Goal: Task Accomplishment & Management: Manage account settings

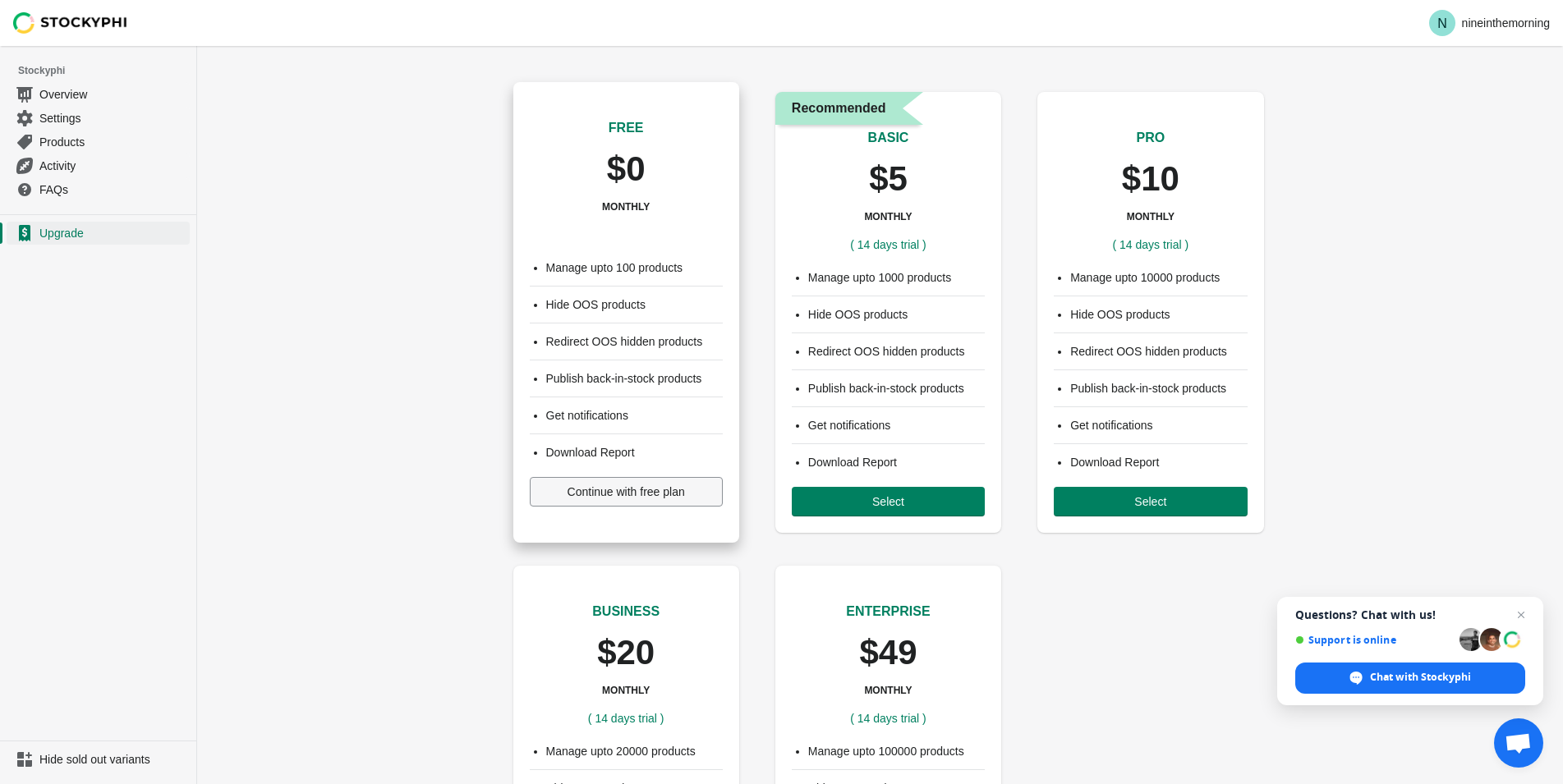
click at [622, 498] on span "Continue with free plan" at bounding box center [626, 492] width 117 height 13
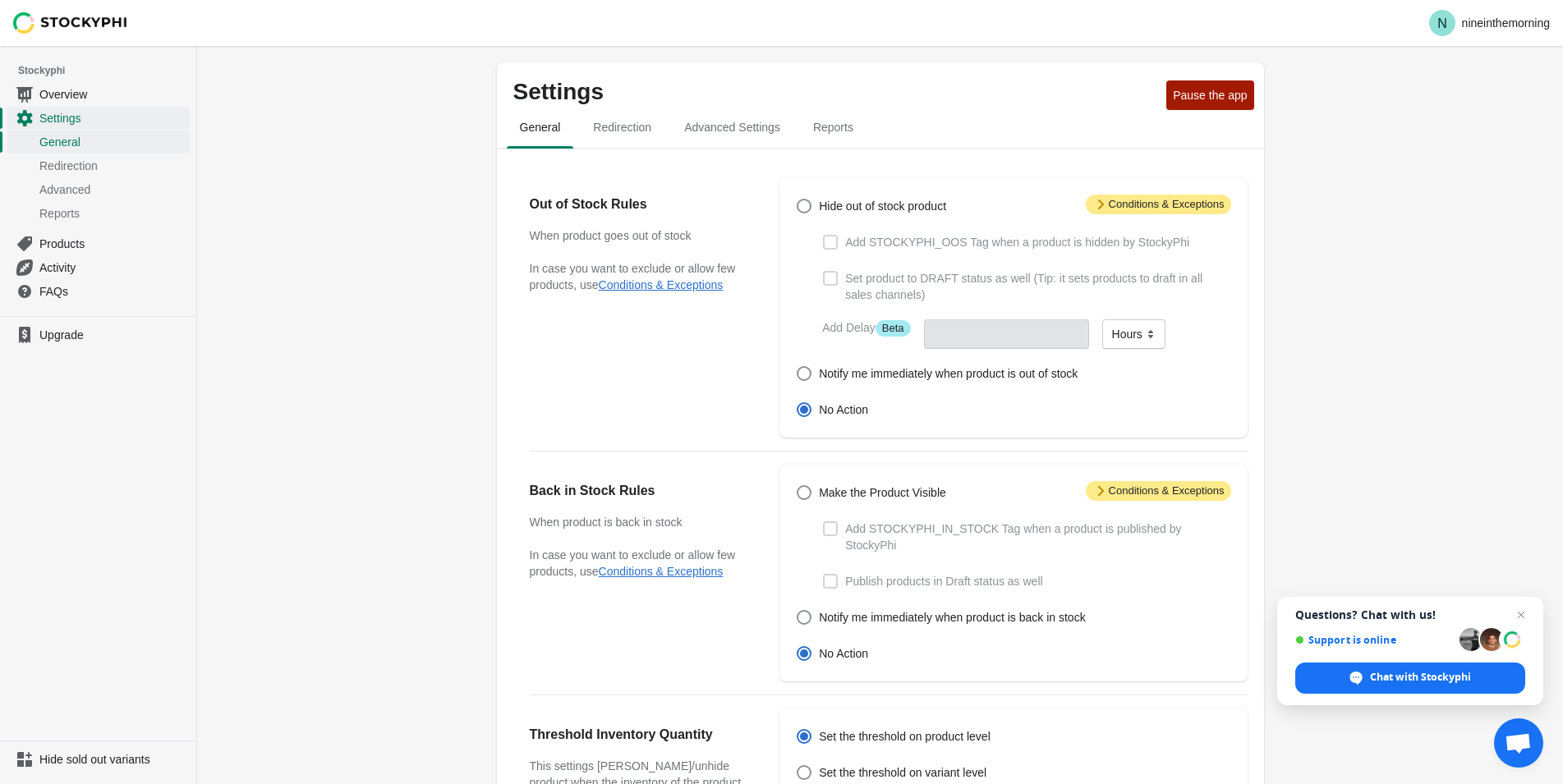
click at [92, 550] on ul "Upgrade" at bounding box center [98, 528] width 196 height 425
click at [802, 208] on span at bounding box center [804, 206] width 15 height 15
click at [797, 200] on input "Hide out of stock product" at bounding box center [797, 199] width 1 height 1
radio input "true"
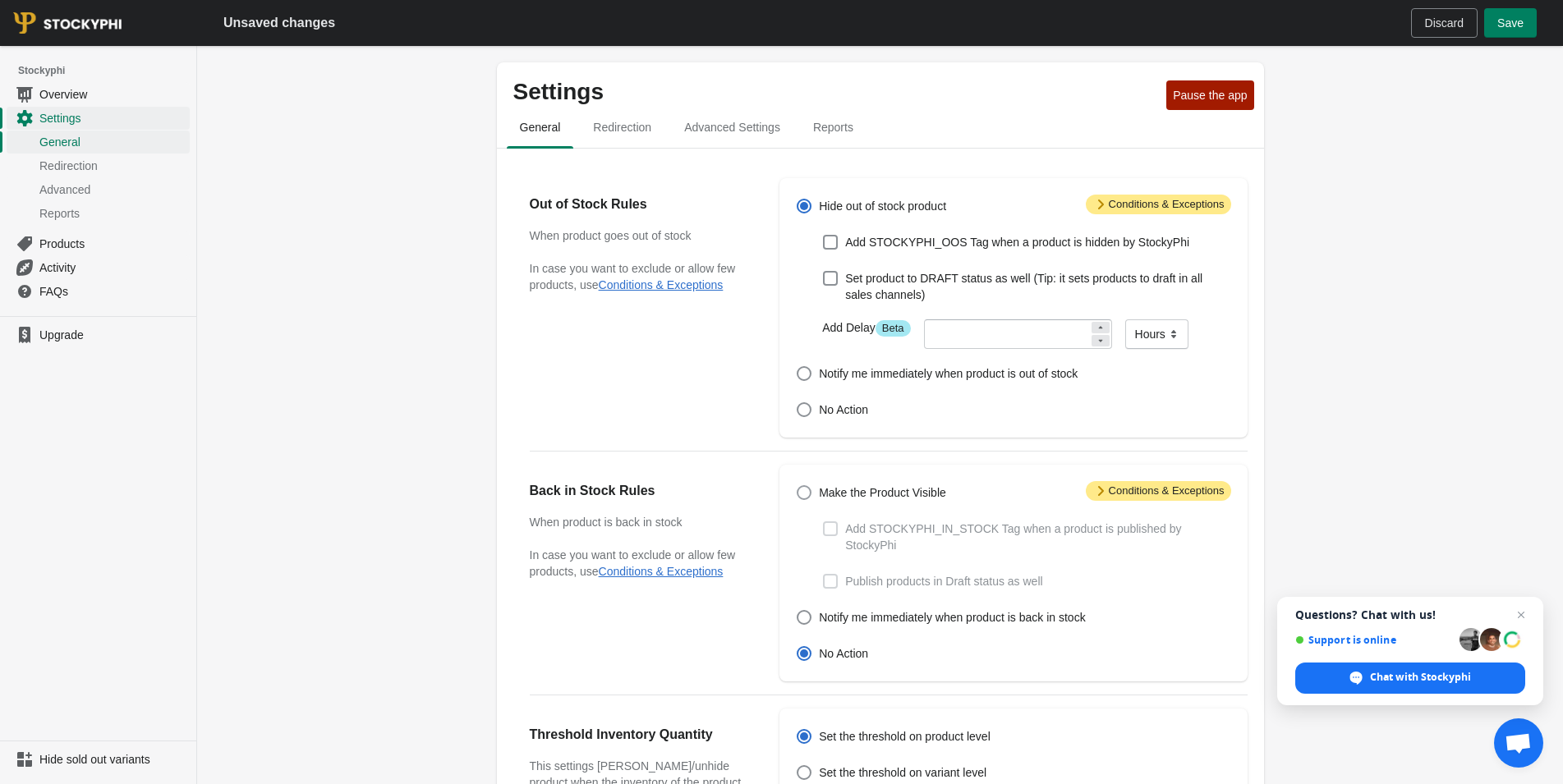
click at [849, 501] on span "Make the Product Visible" at bounding box center [883, 493] width 127 height 17
click at [797, 486] on input "Make the Product Visible" at bounding box center [797, 486] width 1 height 1
radio input "true"
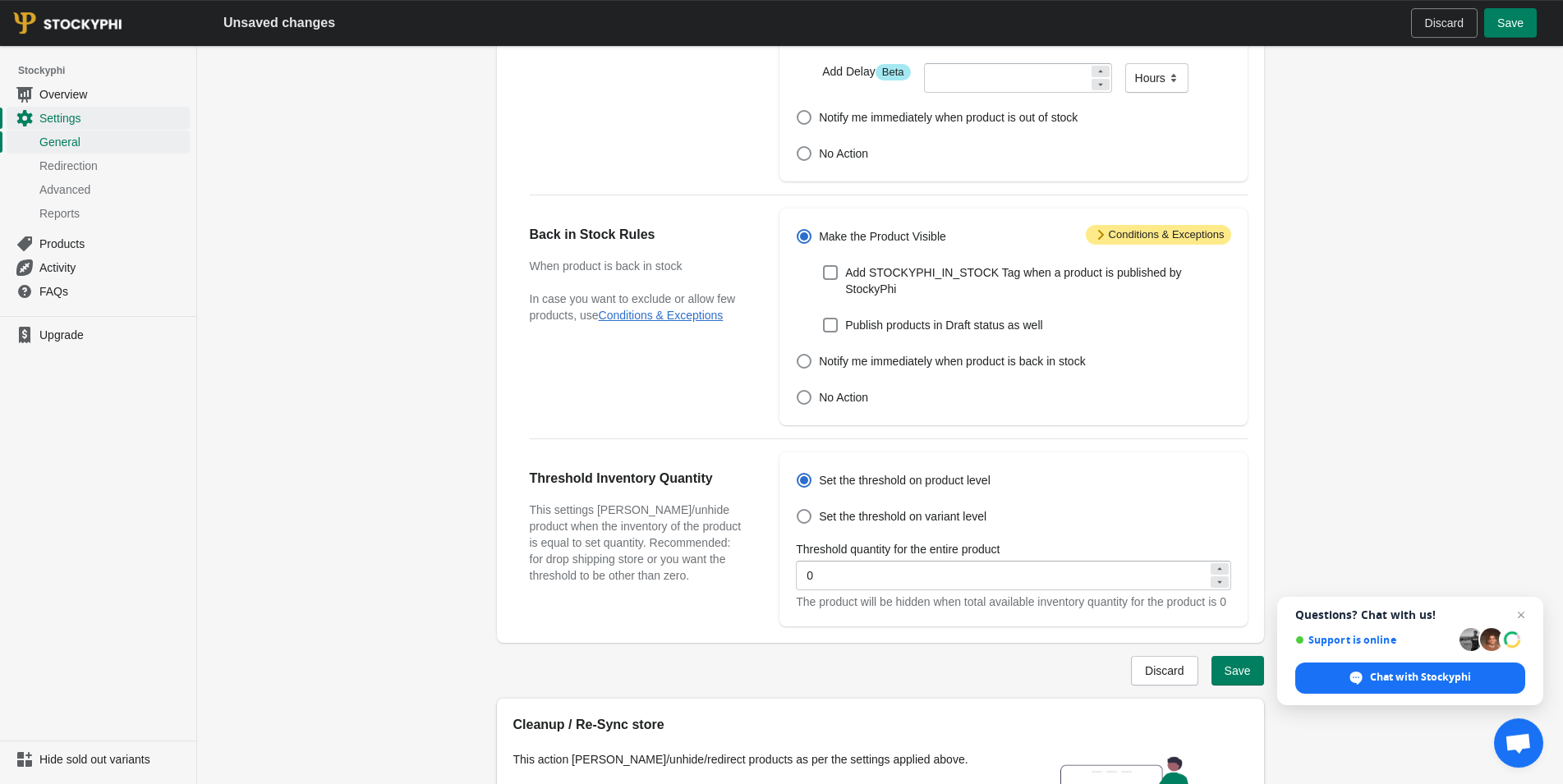
scroll to position [335, 0]
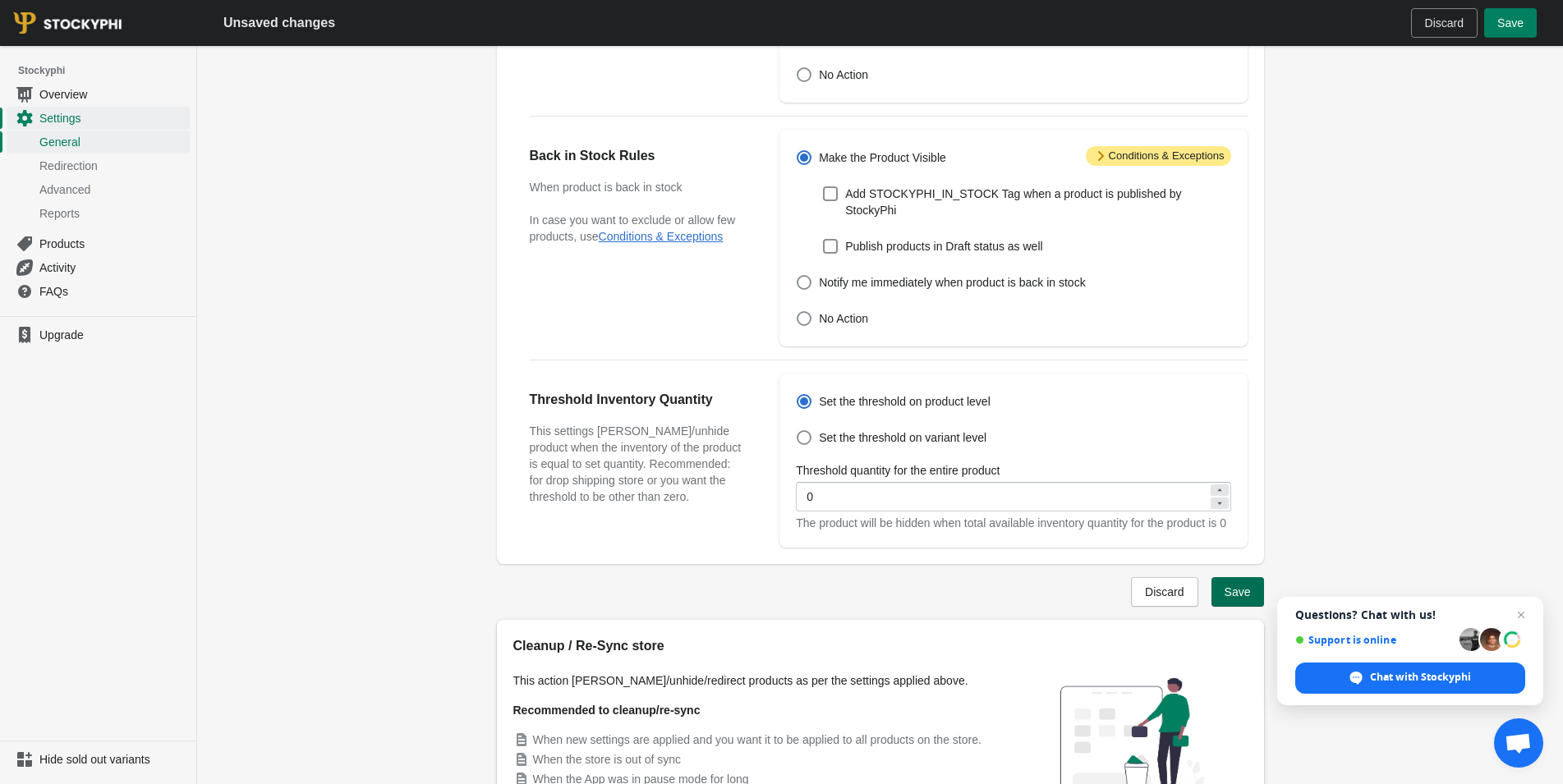
click at [1221, 596] on button "Save" at bounding box center [1237, 592] width 53 height 29
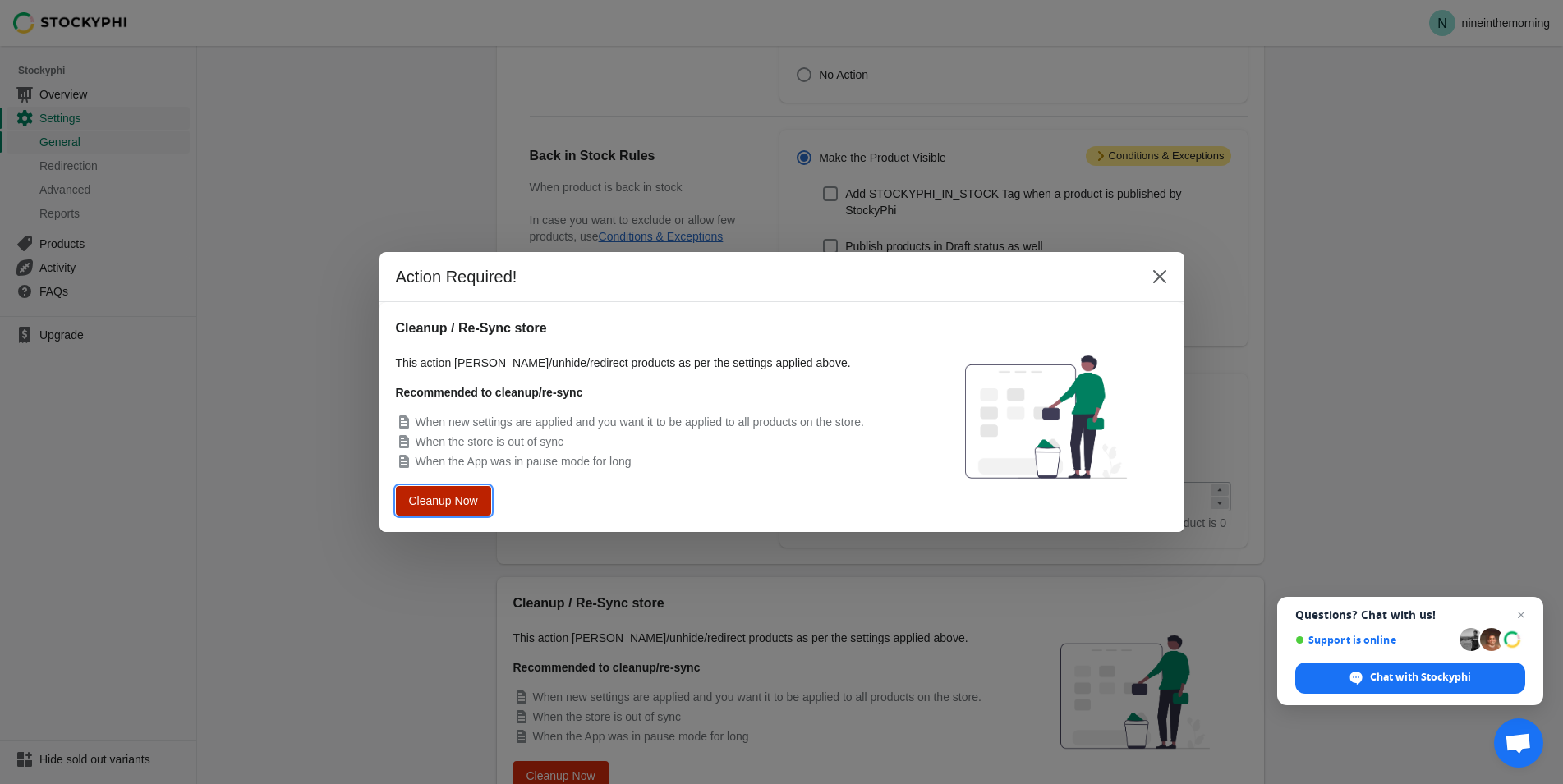
click at [438, 504] on span "Cleanup Now" at bounding box center [443, 501] width 63 height 12
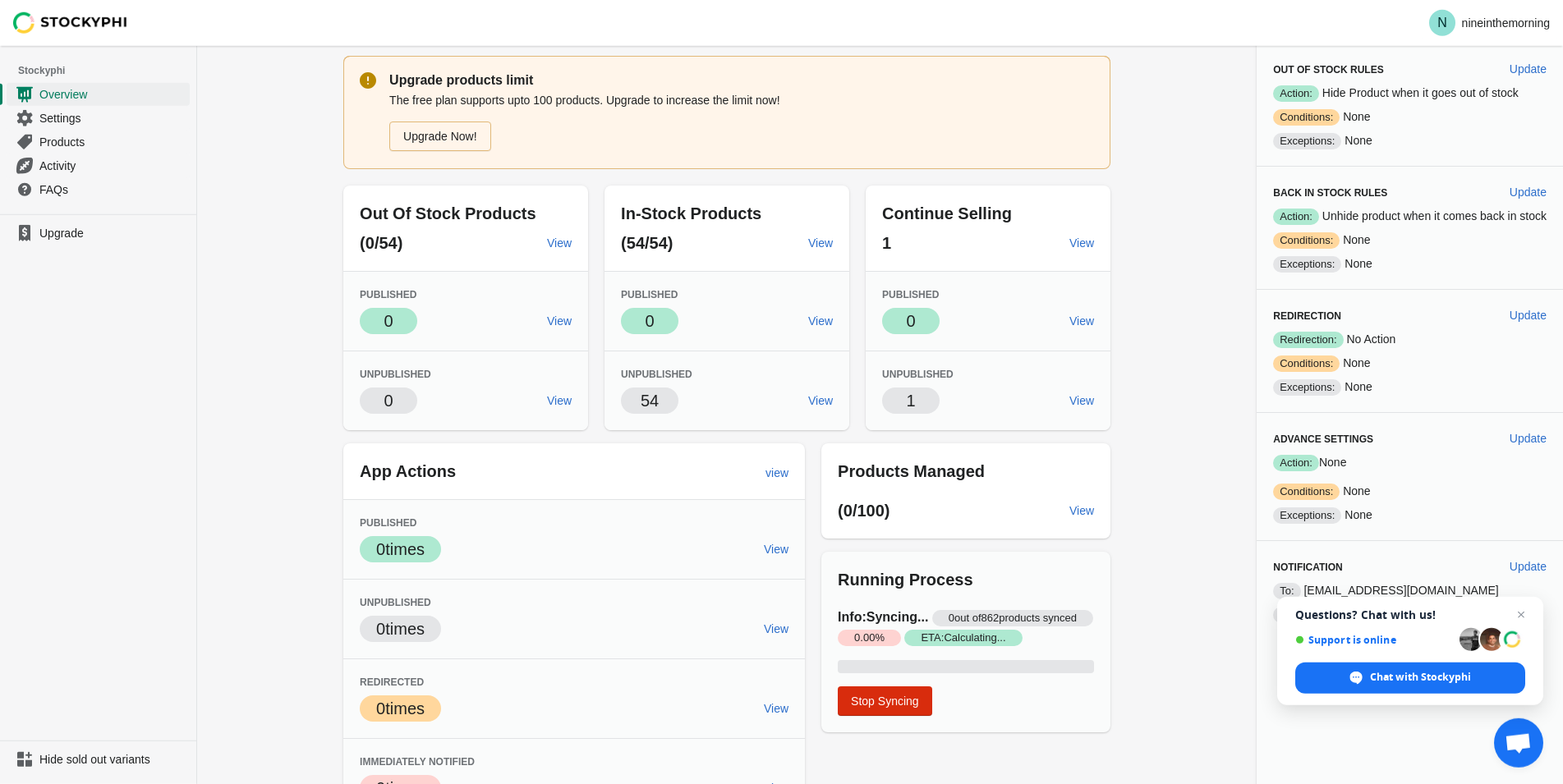
scroll to position [93, 0]
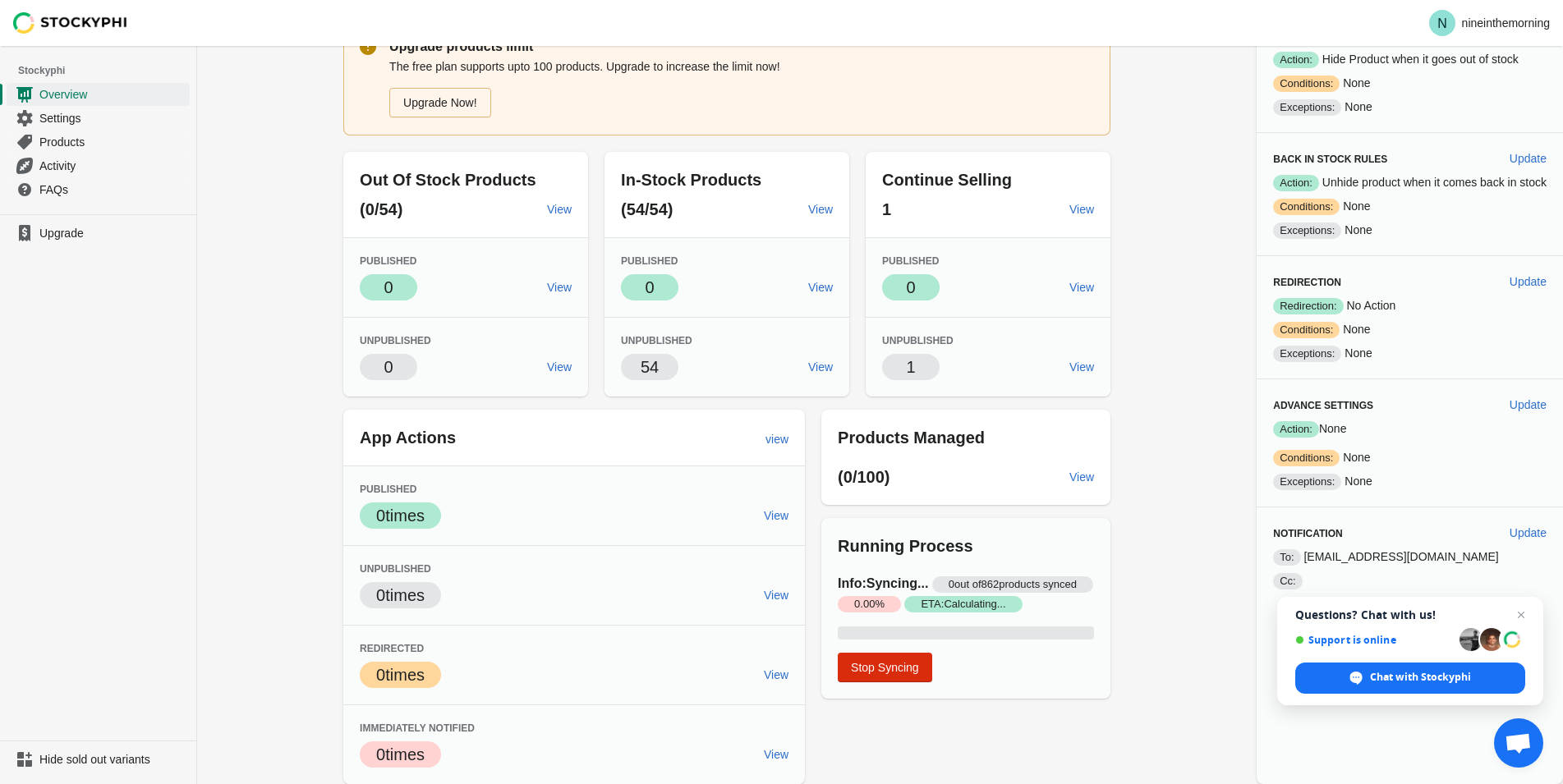
drag, startPoint x: 236, startPoint y: 374, endPoint x: 207, endPoint y: 378, distance: 29.3
click at [233, 374] on div "Overview Upgrade products limit The free plan supports upto 100 products. Upgra…" at bounding box center [880, 369] width 1366 height 831
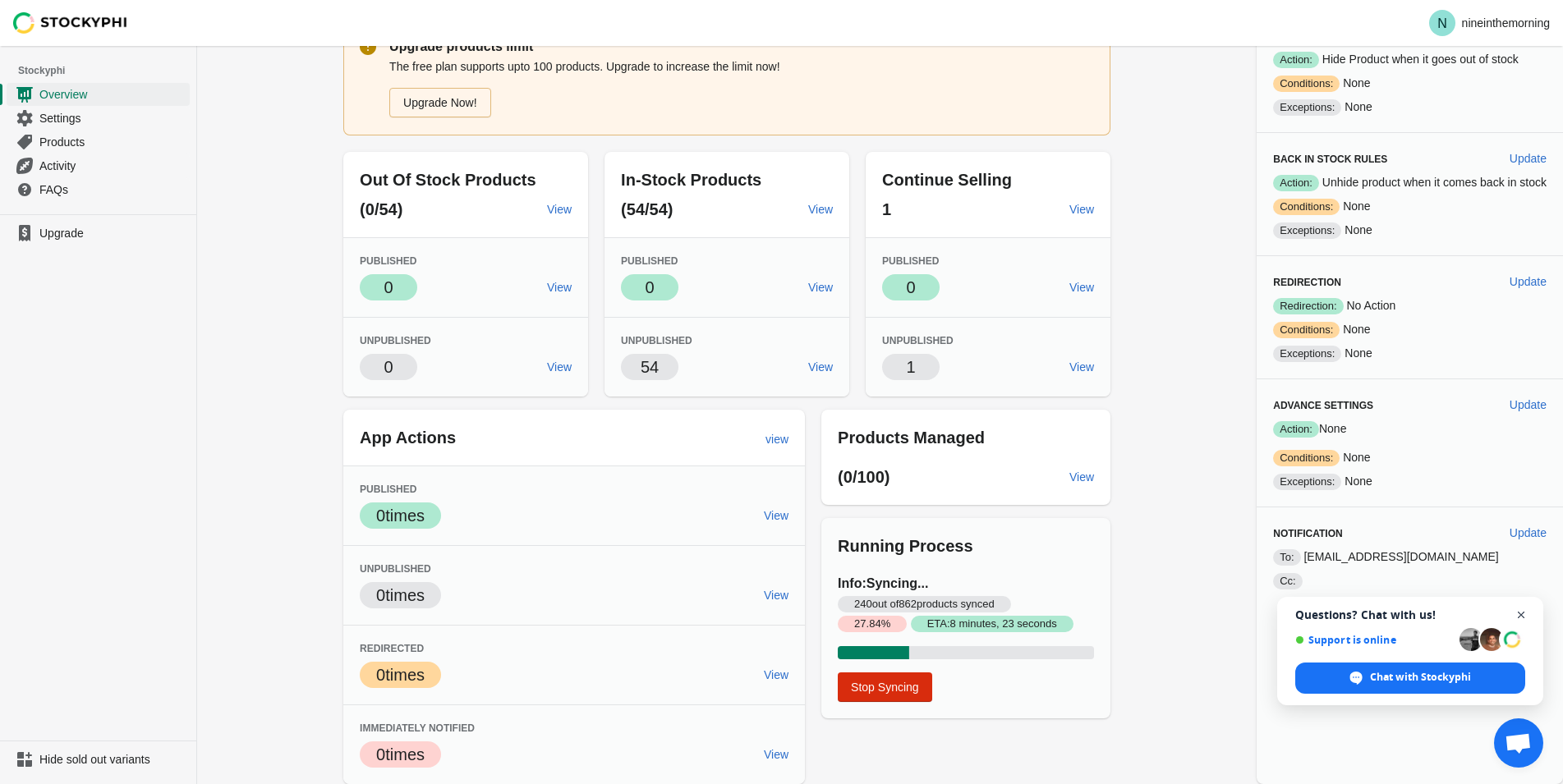
click at [1523, 613] on span "Close chat" at bounding box center [1521, 615] width 21 height 21
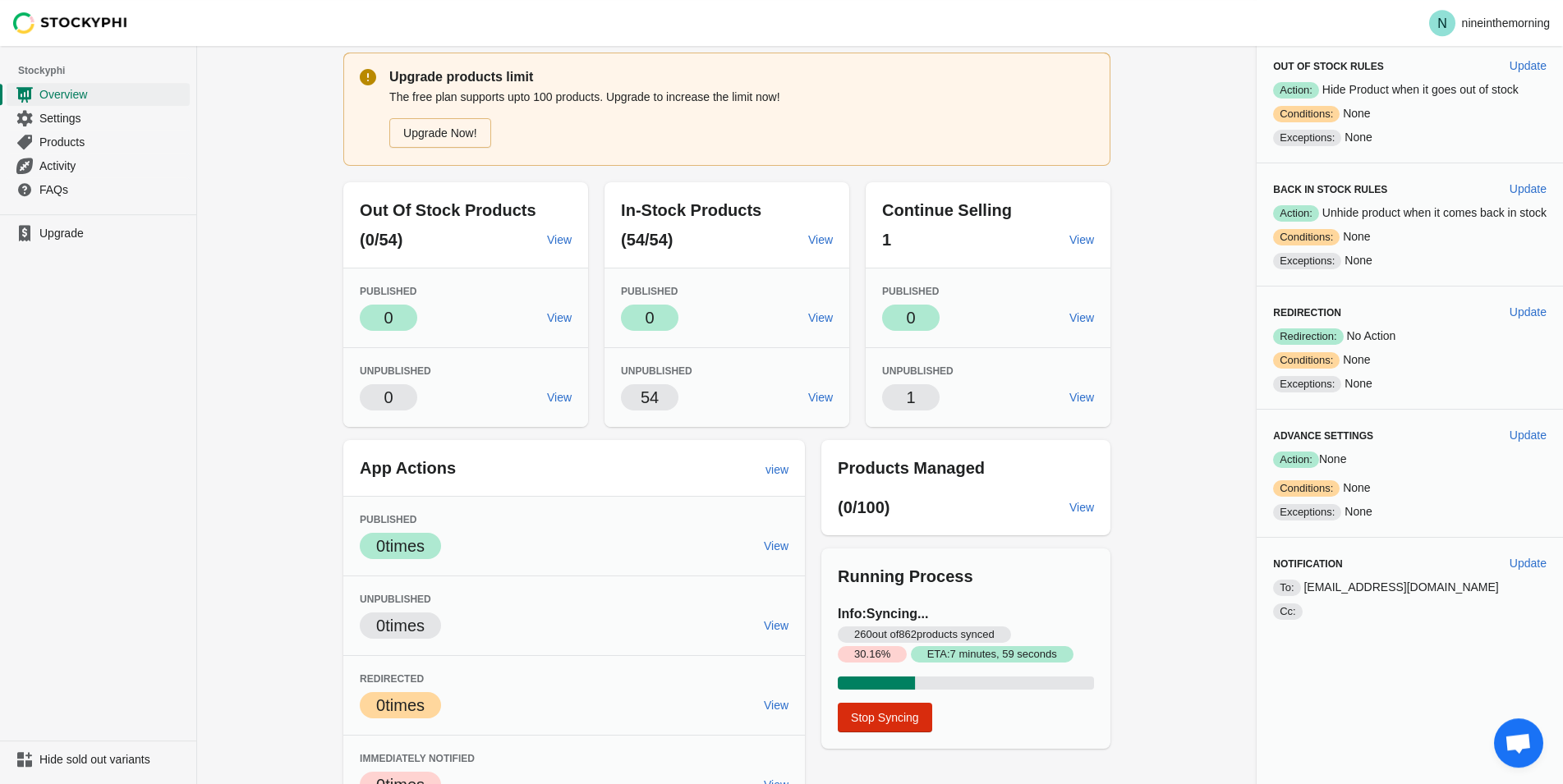
scroll to position [0, 0]
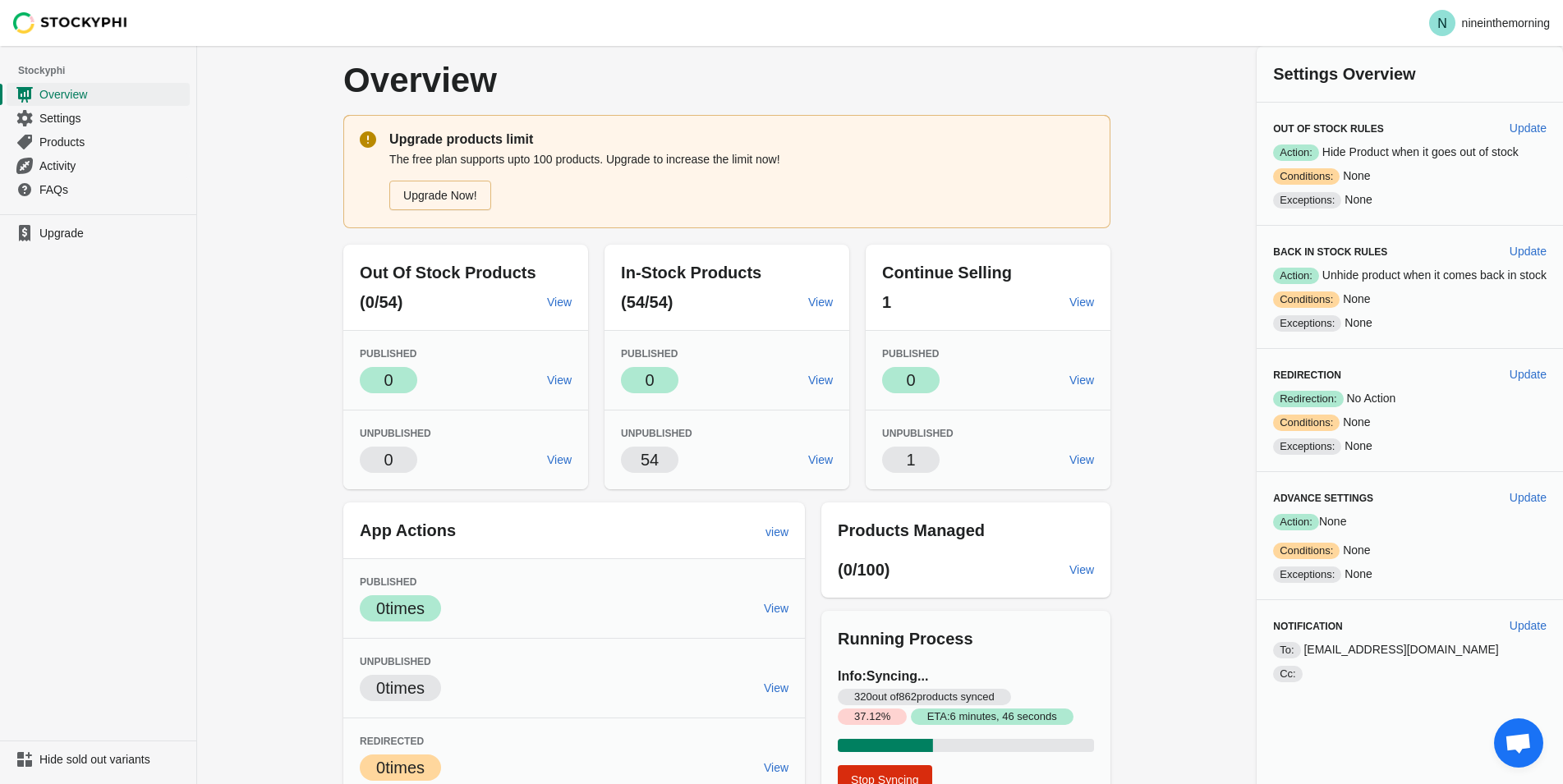
click at [249, 198] on div "Overview Upgrade products limit The free plan supports upto 100 products. Upgra…" at bounding box center [880, 461] width 1366 height 831
click at [250, 195] on div "Overview Upgrade products limit The free plan supports upto 100 products. Upgra…" at bounding box center [880, 461] width 1366 height 831
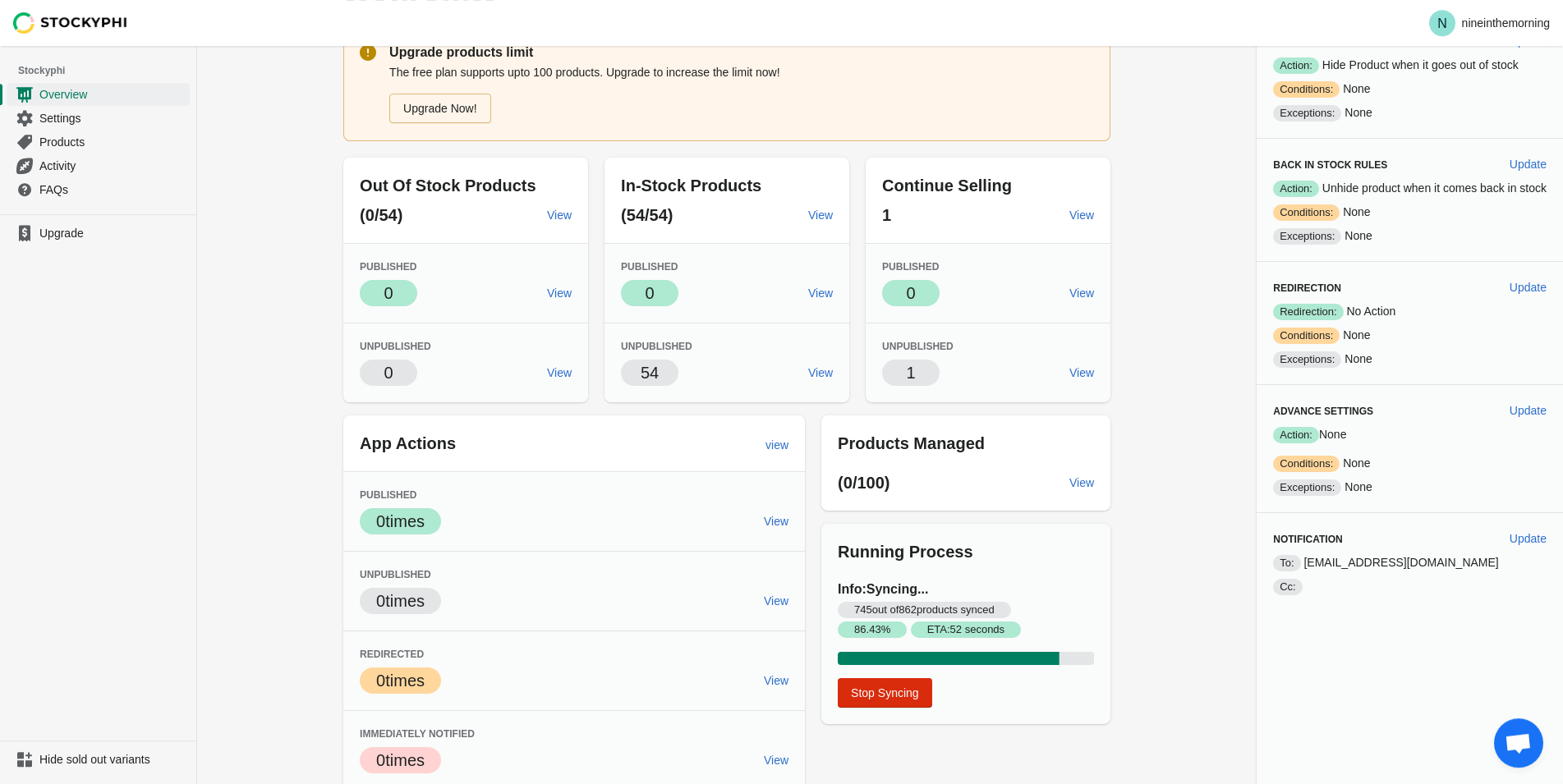
scroll to position [93, 0]
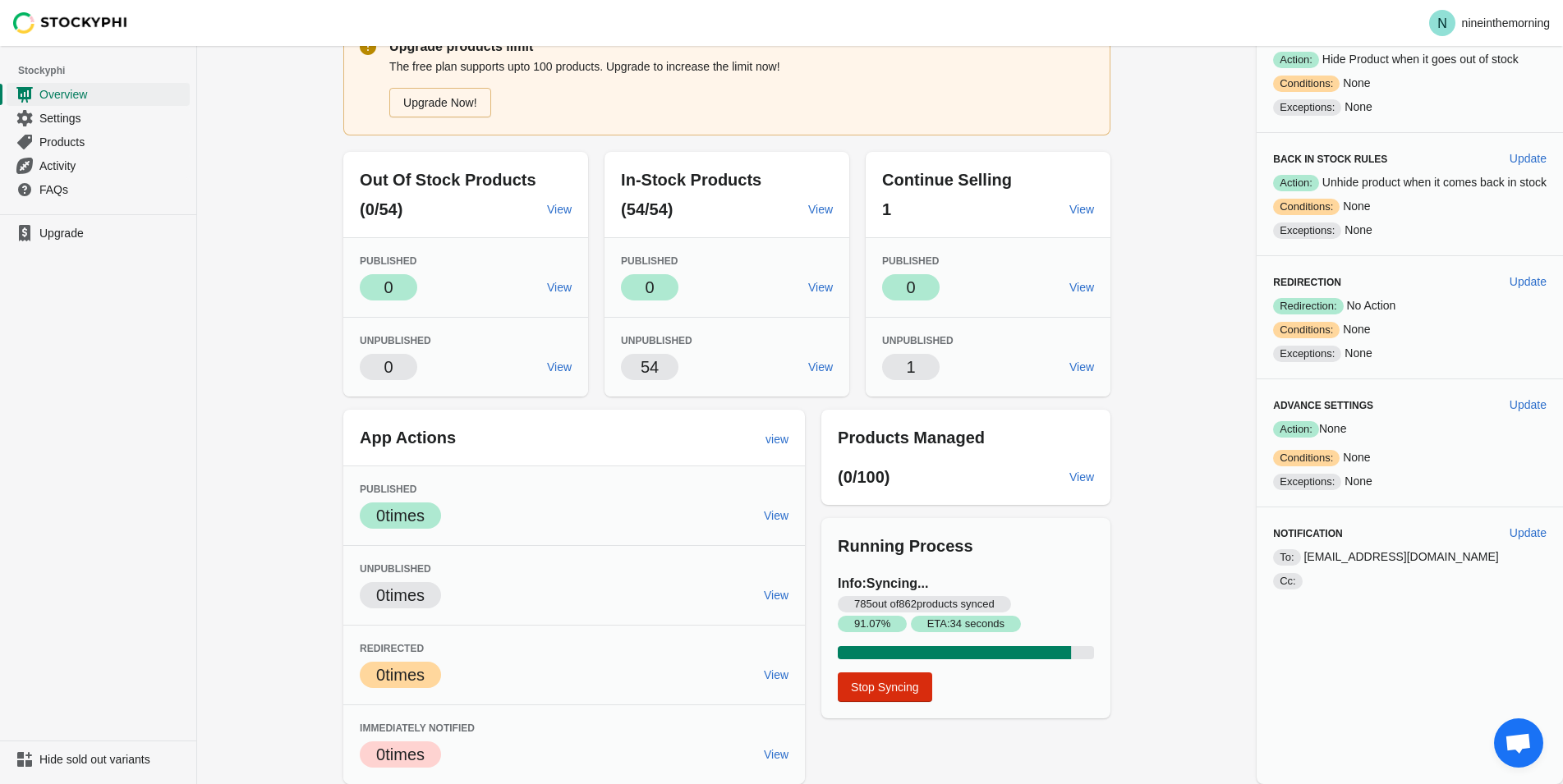
click at [216, 518] on div "Overview Upgrade products limit The free plan supports upto 100 products. Upgra…" at bounding box center [880, 369] width 1366 height 831
click at [563, 212] on span "View" at bounding box center [558, 210] width 24 height 13
click at [822, 208] on span "View" at bounding box center [820, 210] width 24 height 13
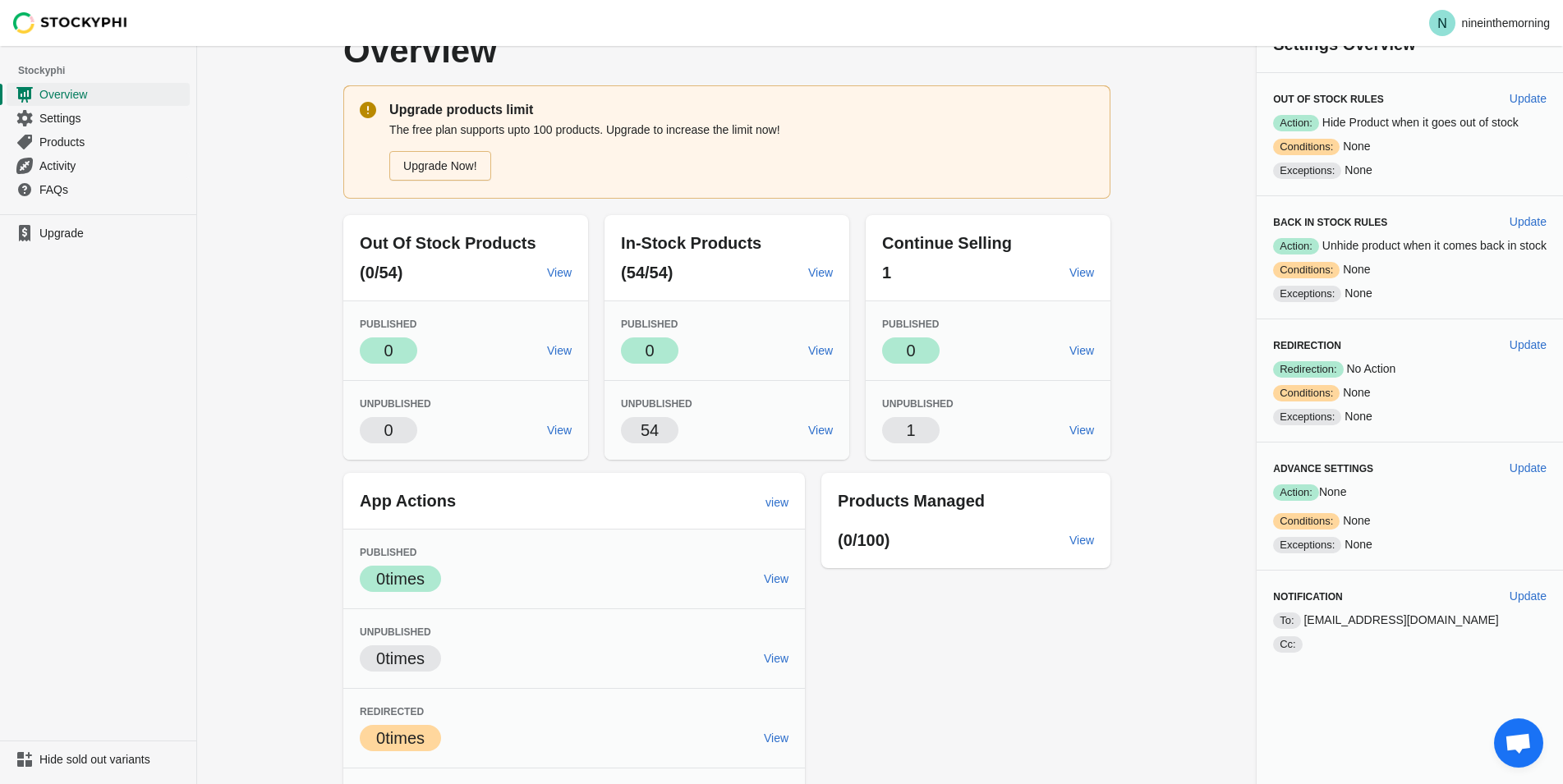
scroll to position [0, 0]
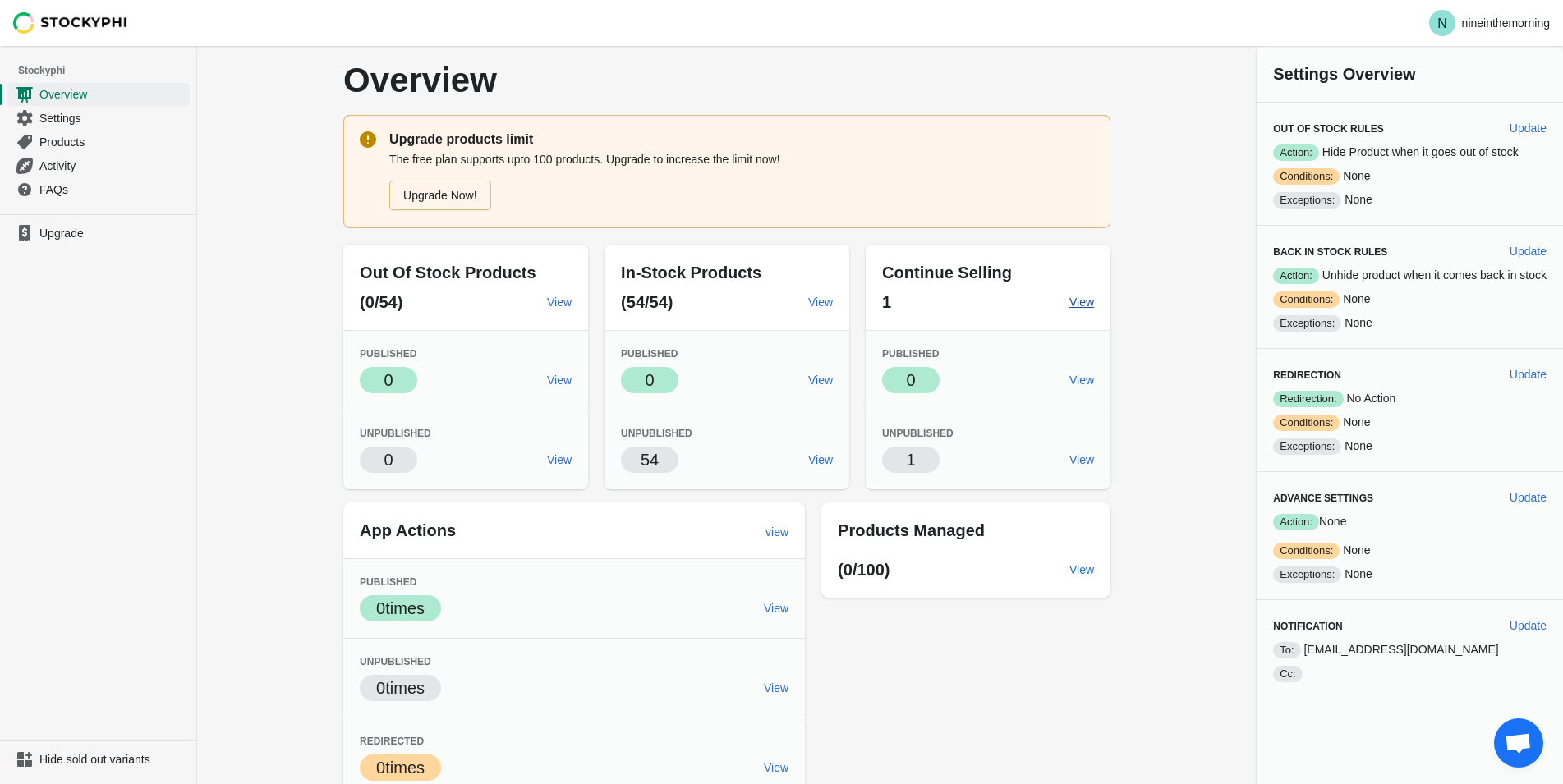
click at [1082, 301] on span "View" at bounding box center [1081, 303] width 24 height 13
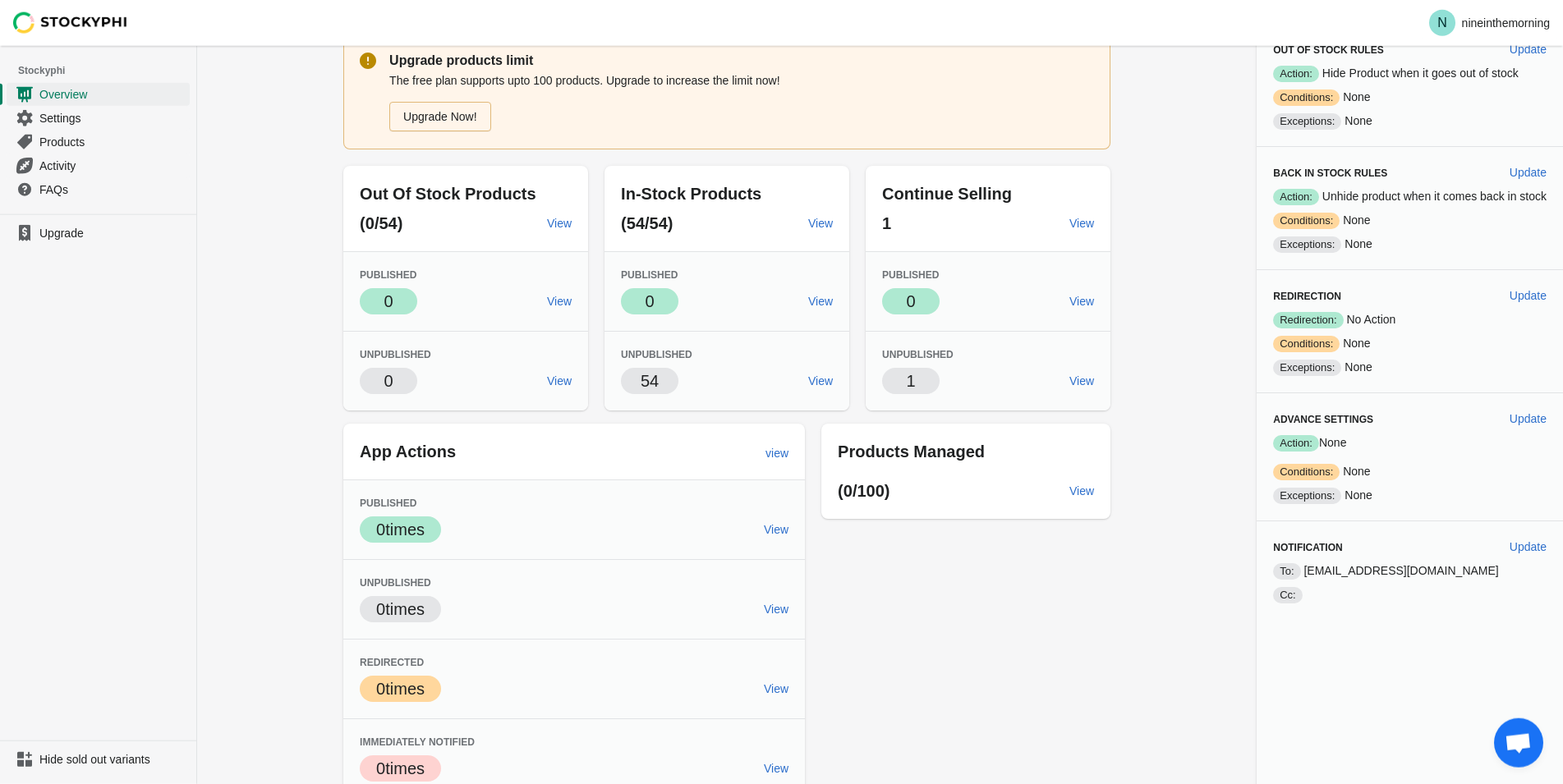
scroll to position [93, 0]
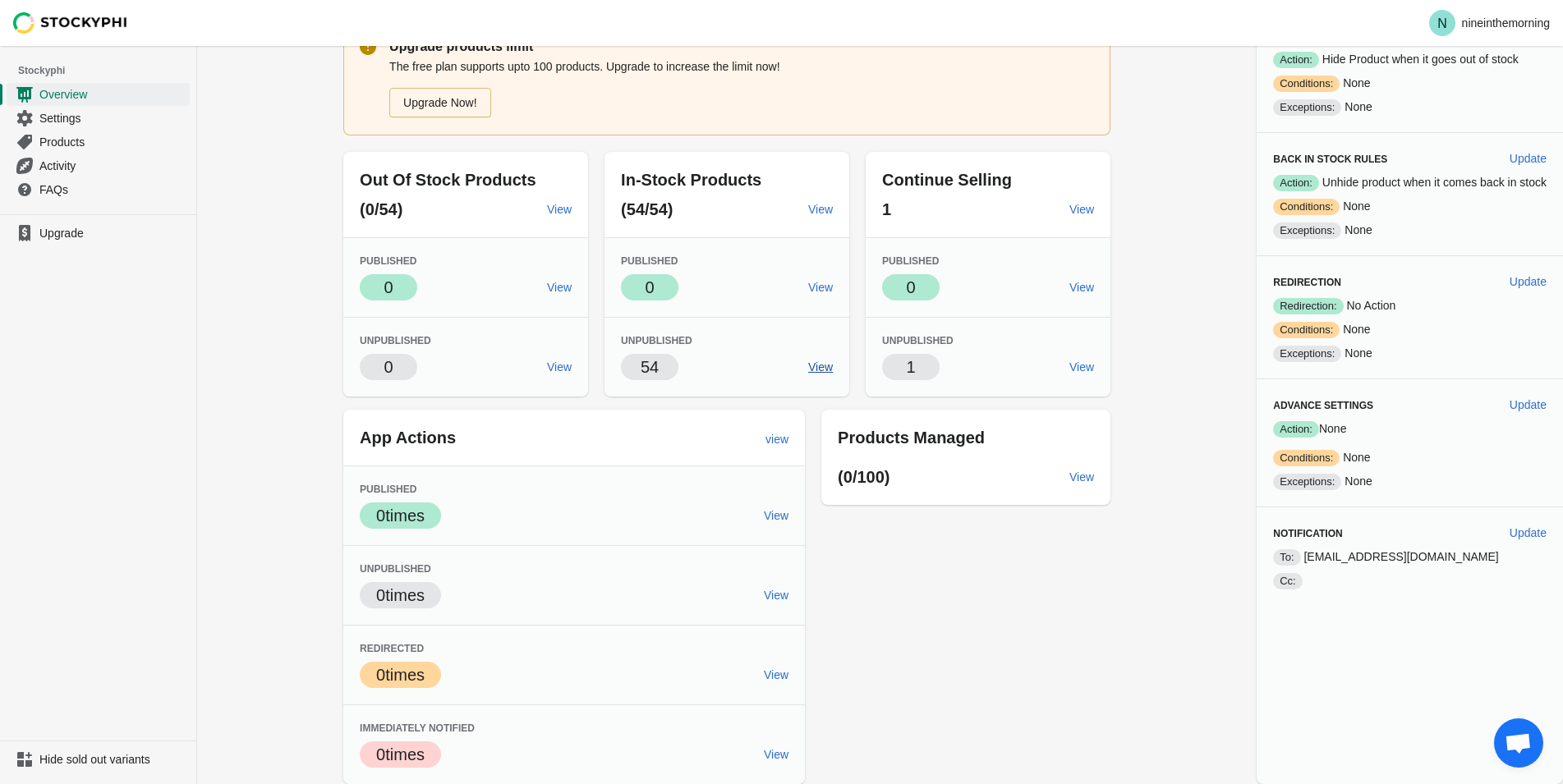
click at [822, 371] on span "View" at bounding box center [820, 367] width 24 height 13
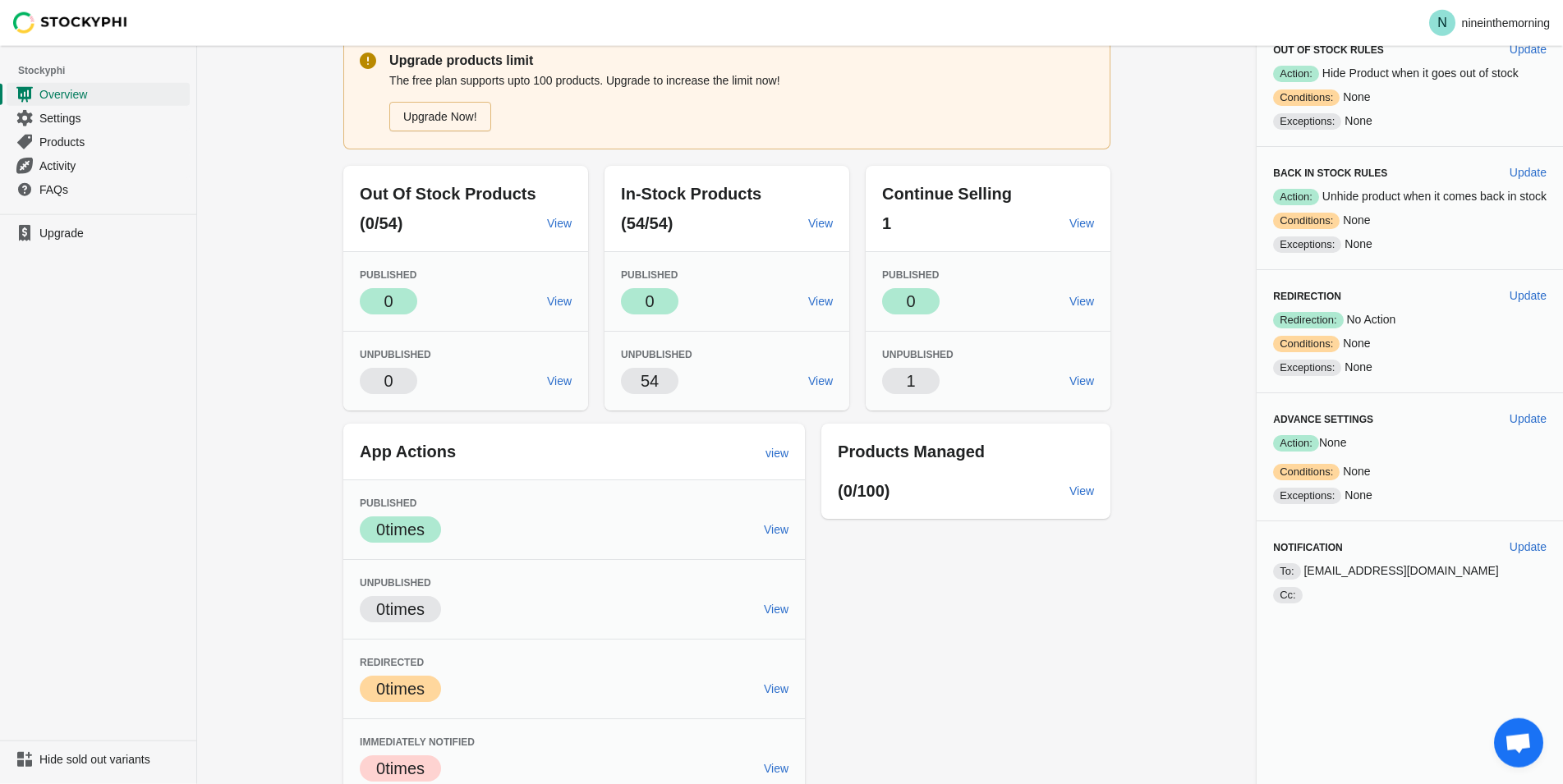
scroll to position [0, 0]
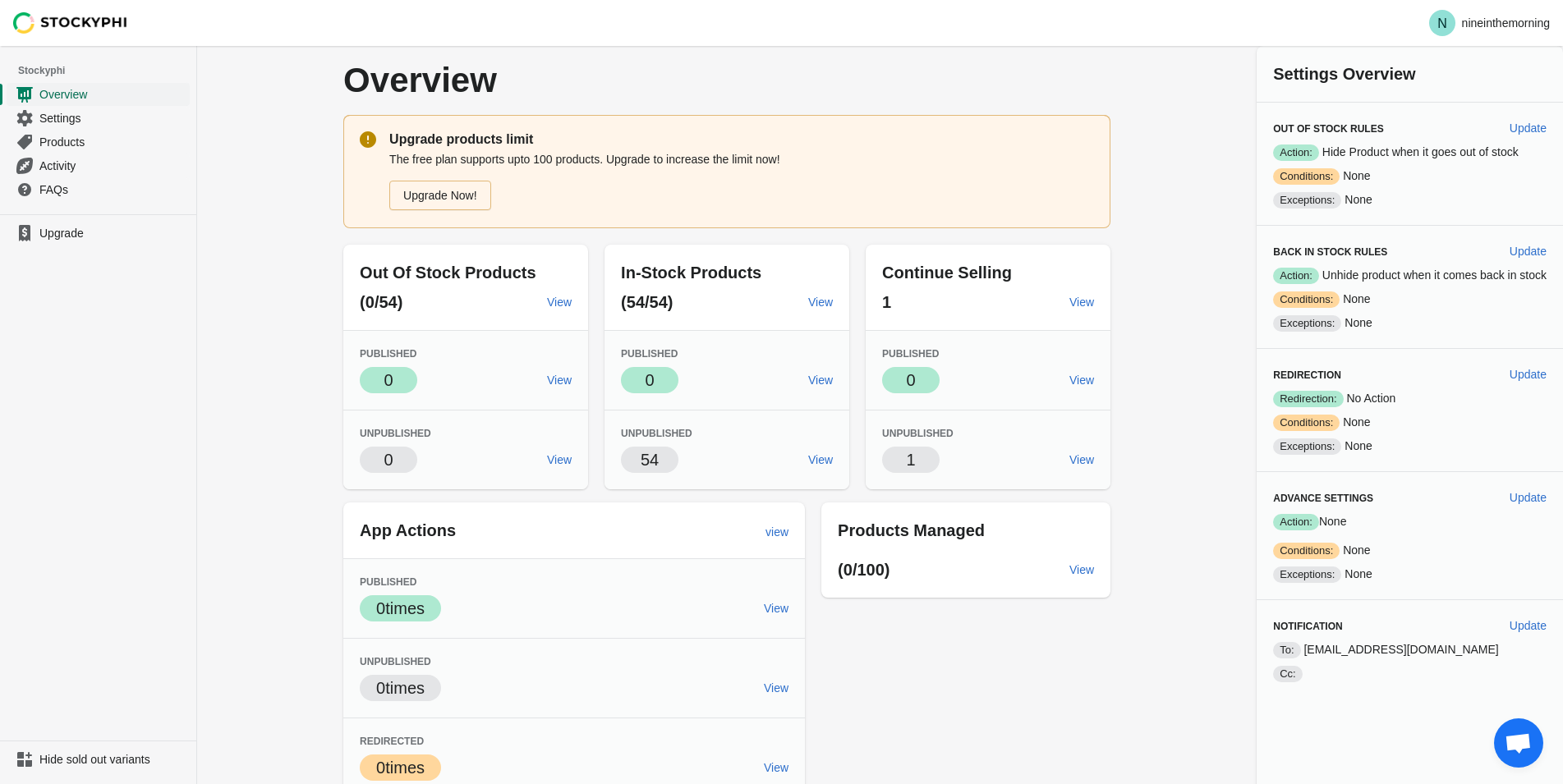
click at [115, 94] on span "Overview" at bounding box center [113, 94] width 147 height 17
click at [70, 121] on span "Settings" at bounding box center [113, 119] width 147 height 17
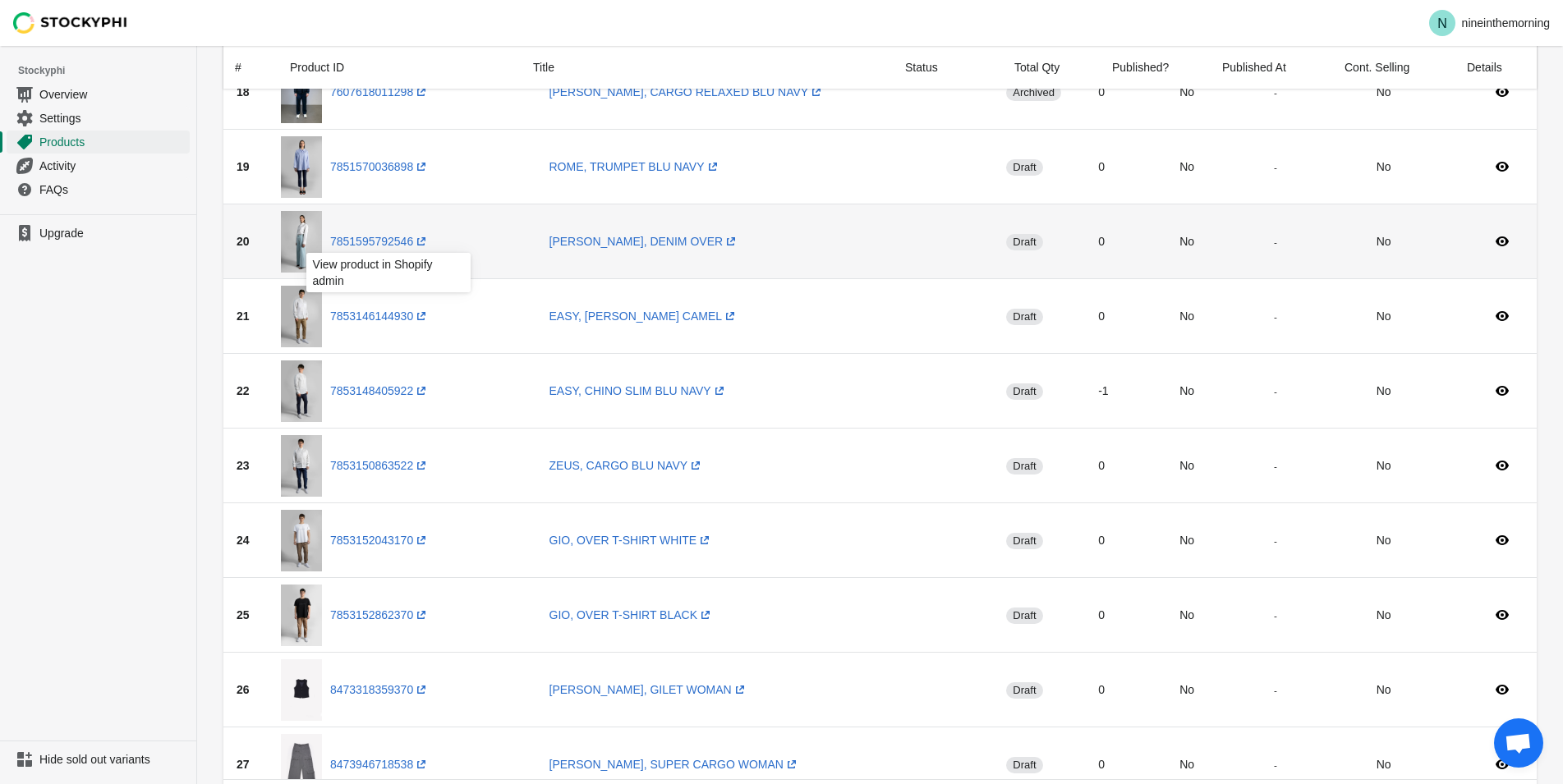
scroll to position [1089, 0]
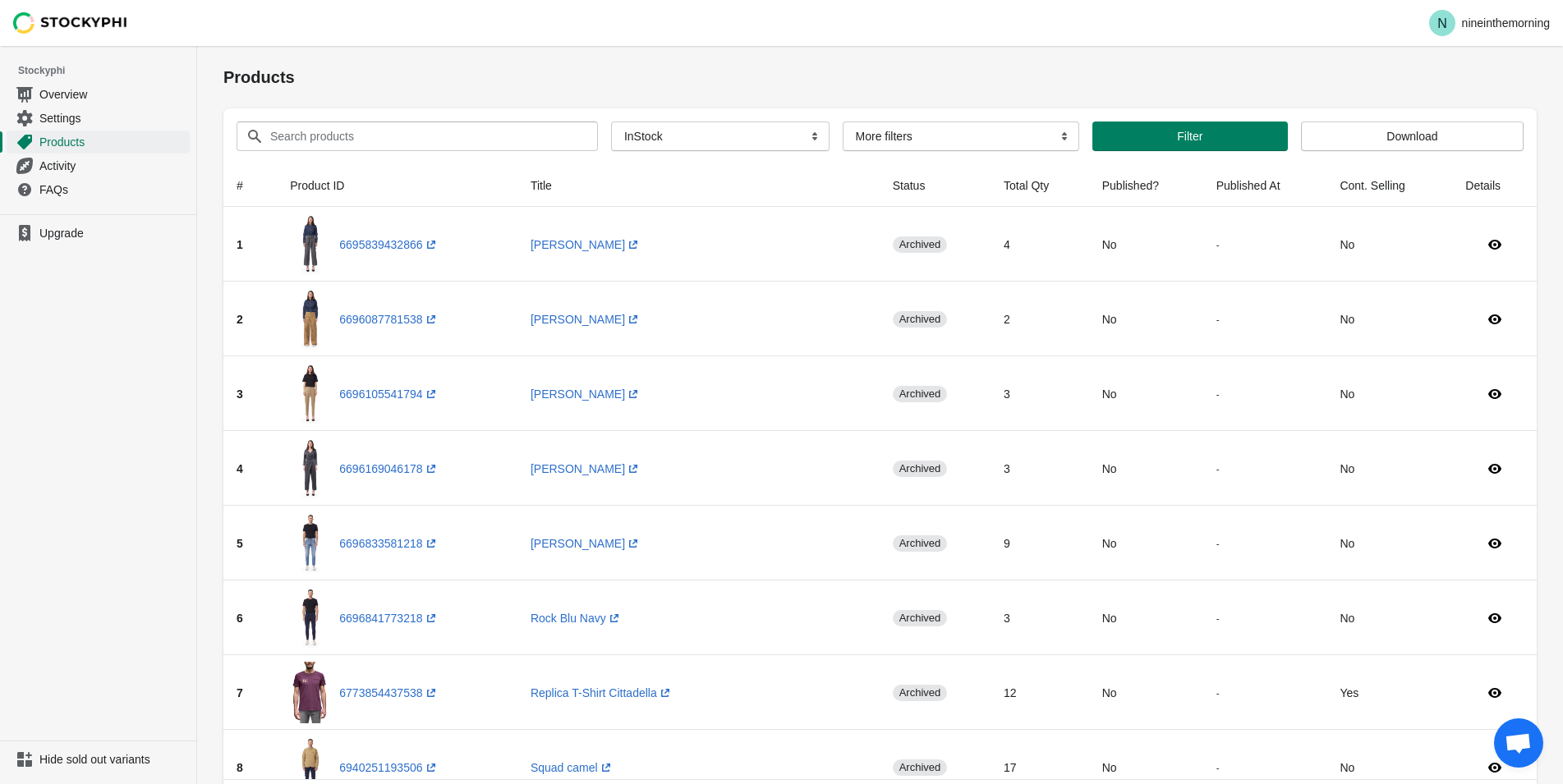
drag, startPoint x: 206, startPoint y: 446, endPoint x: 308, endPoint y: 148, distance: 315.0
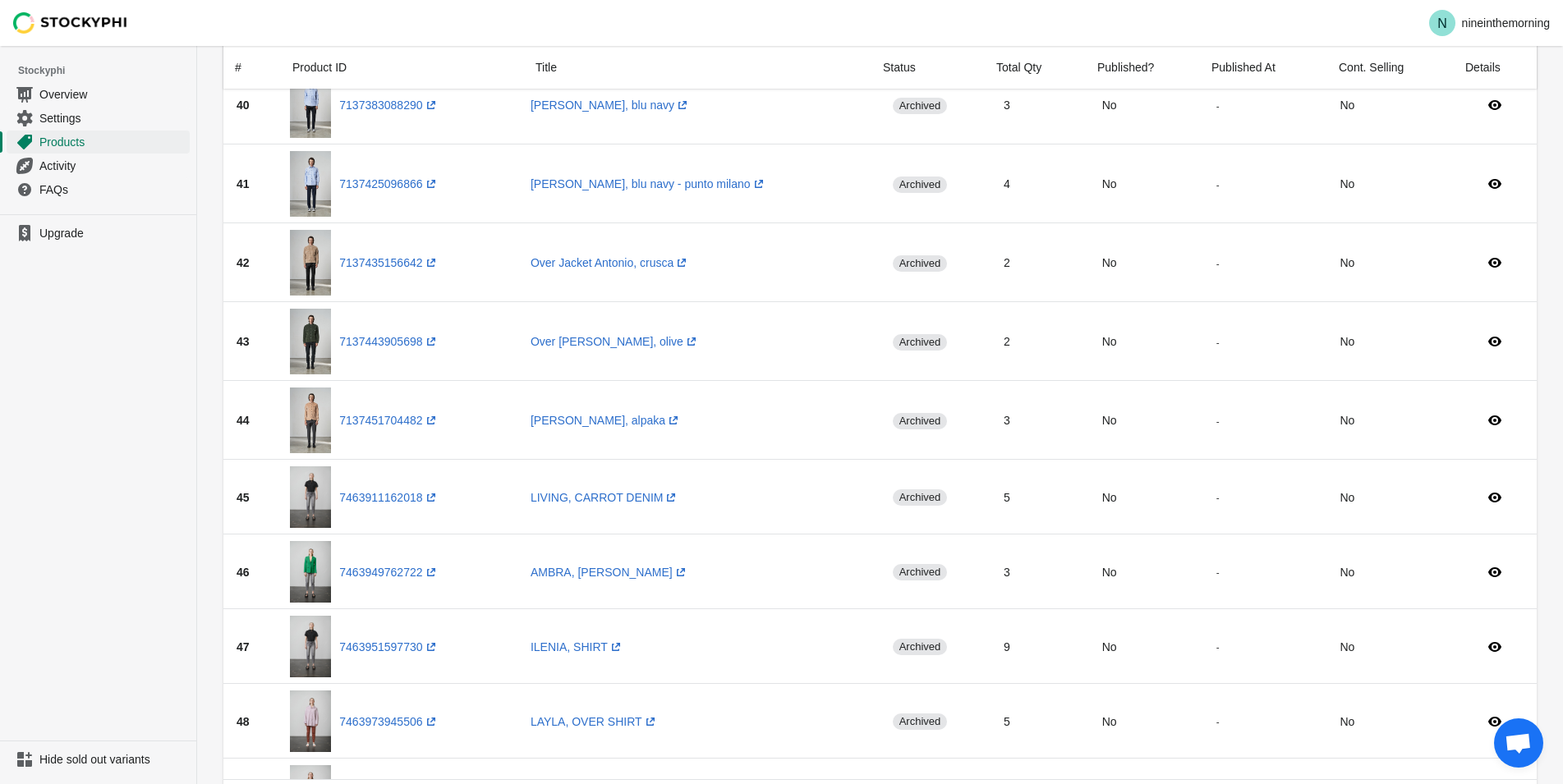
scroll to position [3435, 0]
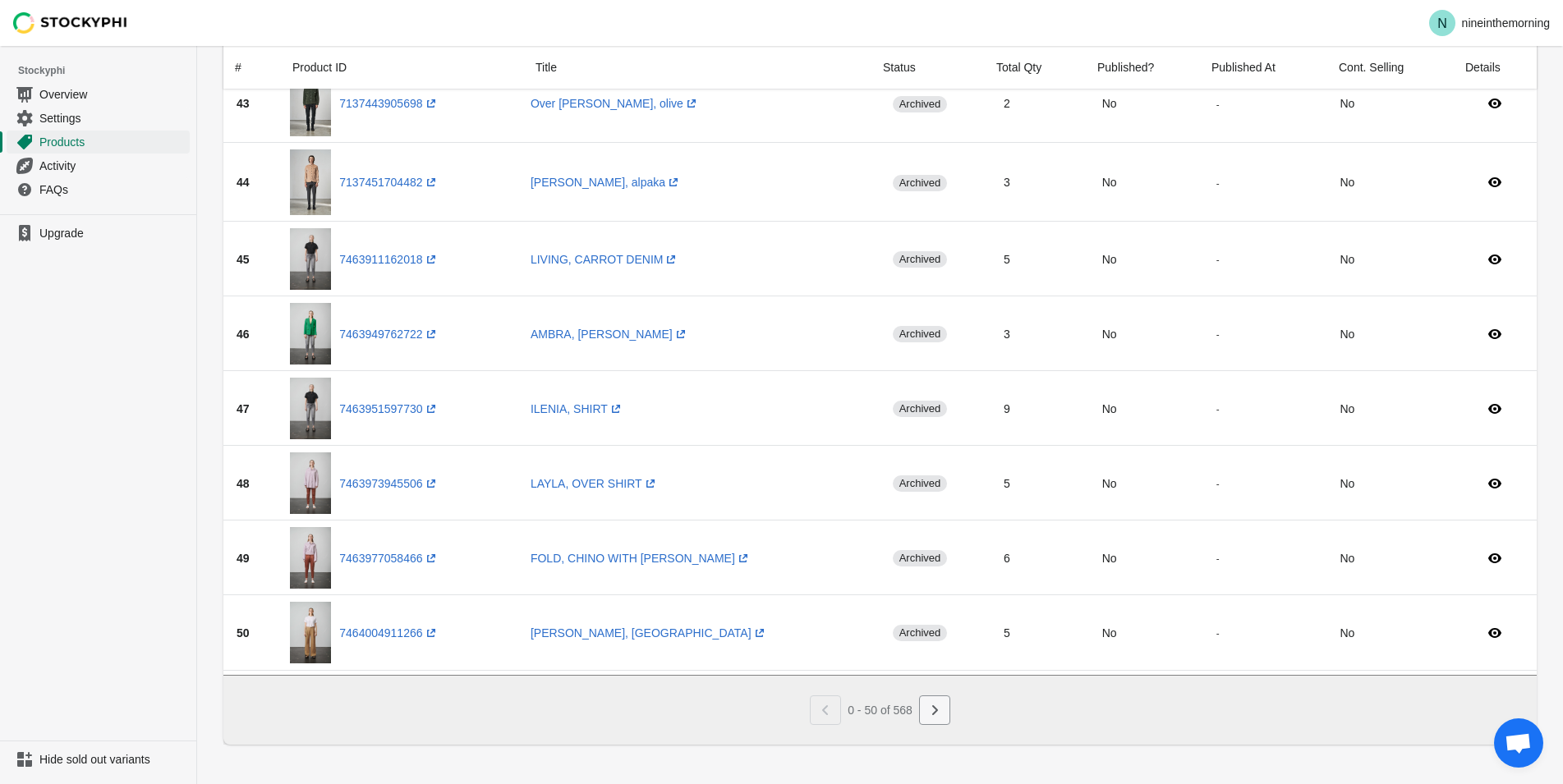
click at [934, 703] on icon "Next" at bounding box center [934, 710] width 17 height 17
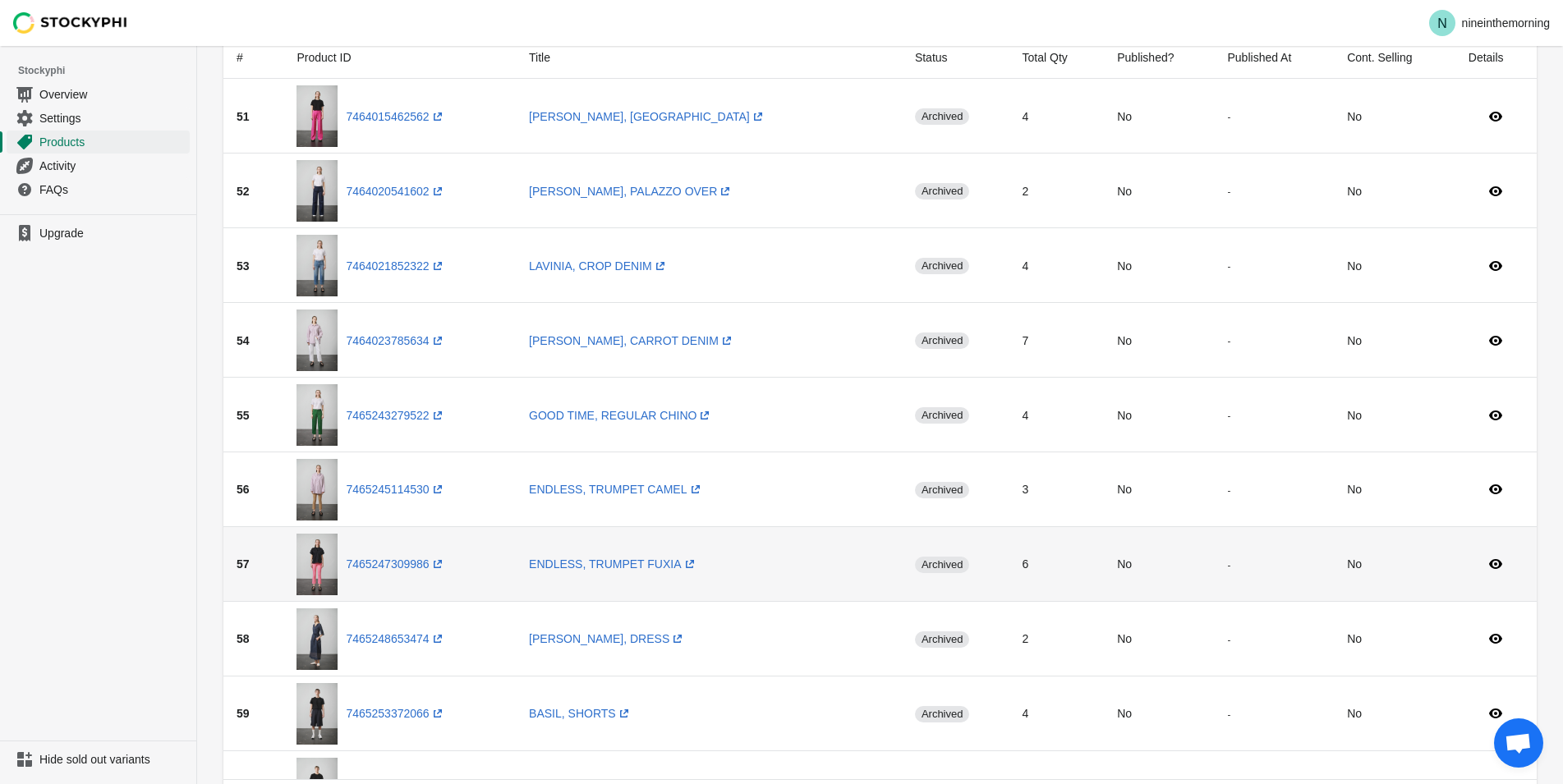
scroll to position [0, 0]
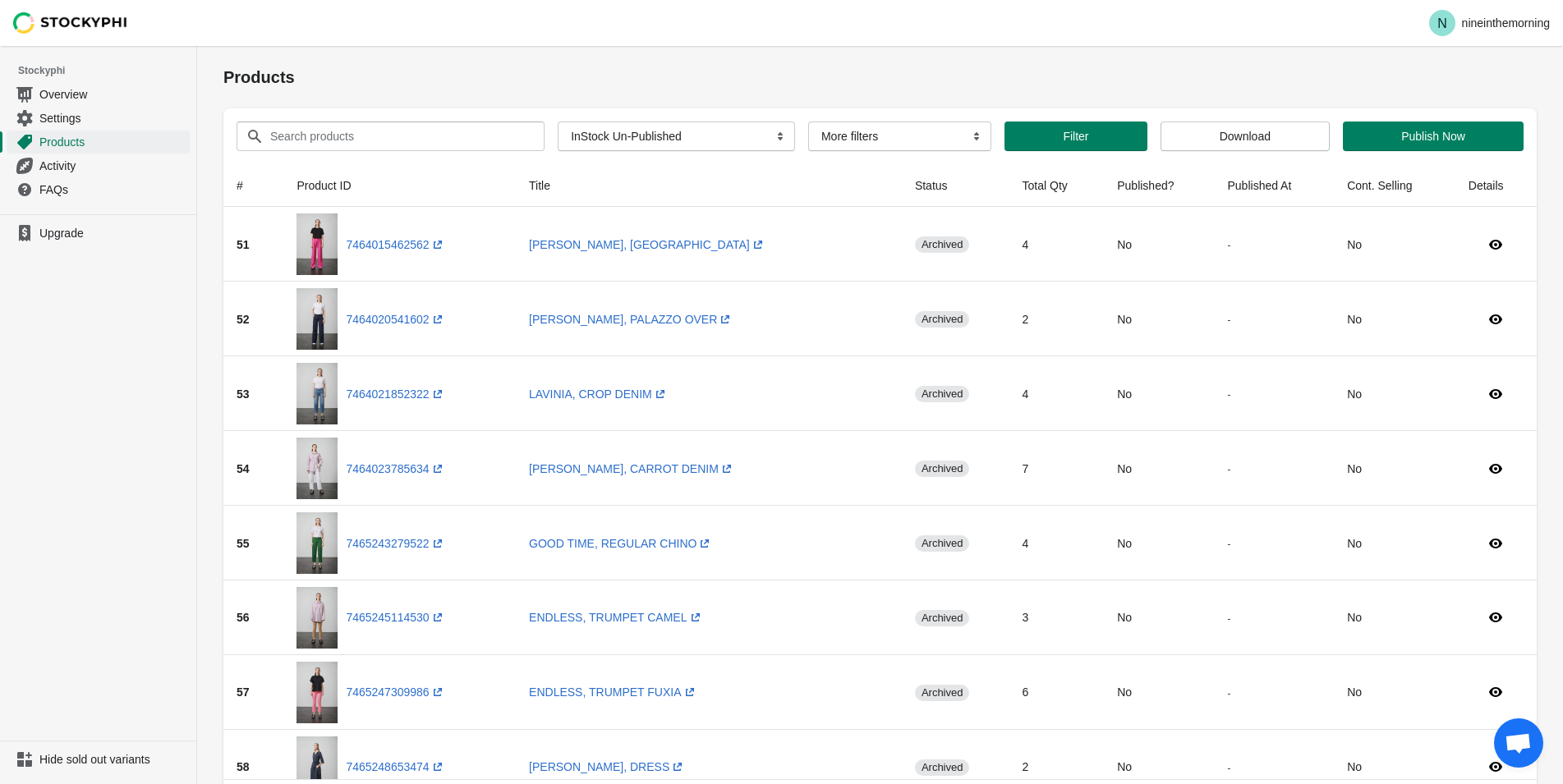
click at [902, 189] on th "Status" at bounding box center [955, 186] width 108 height 43
click at [808, 121] on select "More filters Delayed product hide" at bounding box center [899, 135] width 183 height 29
click at [828, 142] on select "More filters Delayed product hide" at bounding box center [899, 135] width 183 height 29
click at [557, 121] on select "All Products InStock InStock Published InStock Un-Published OOS OOS Published O…" at bounding box center [676, 135] width 237 height 29
click at [654, 143] on select "All Products InStock InStock Published InStock Un-Published OOS OOS Published O…" at bounding box center [676, 135] width 237 height 29
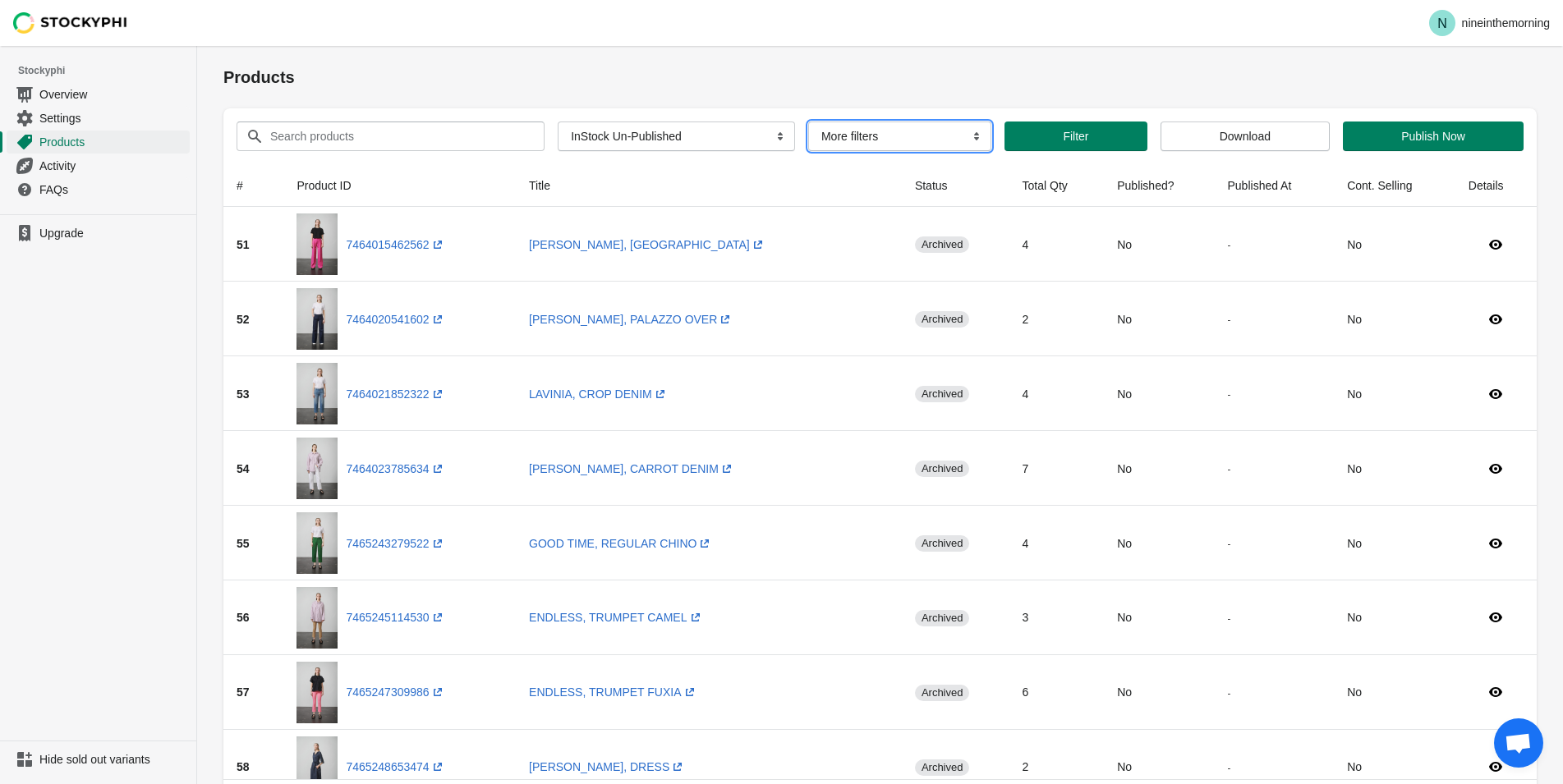
click at [808, 121] on select "More filters Delayed product hide" at bounding box center [899, 135] width 183 height 29
click at [557, 121] on select "All Products InStock InStock Published InStock Un-Published OOS OOS Published O…" at bounding box center [676, 135] width 237 height 29
select select "oos_published"
click option "OOS Published" at bounding box center [0, 0] width 0 height 0
click at [811, 55] on div "Products" at bounding box center [879, 77] width 1313 height 63
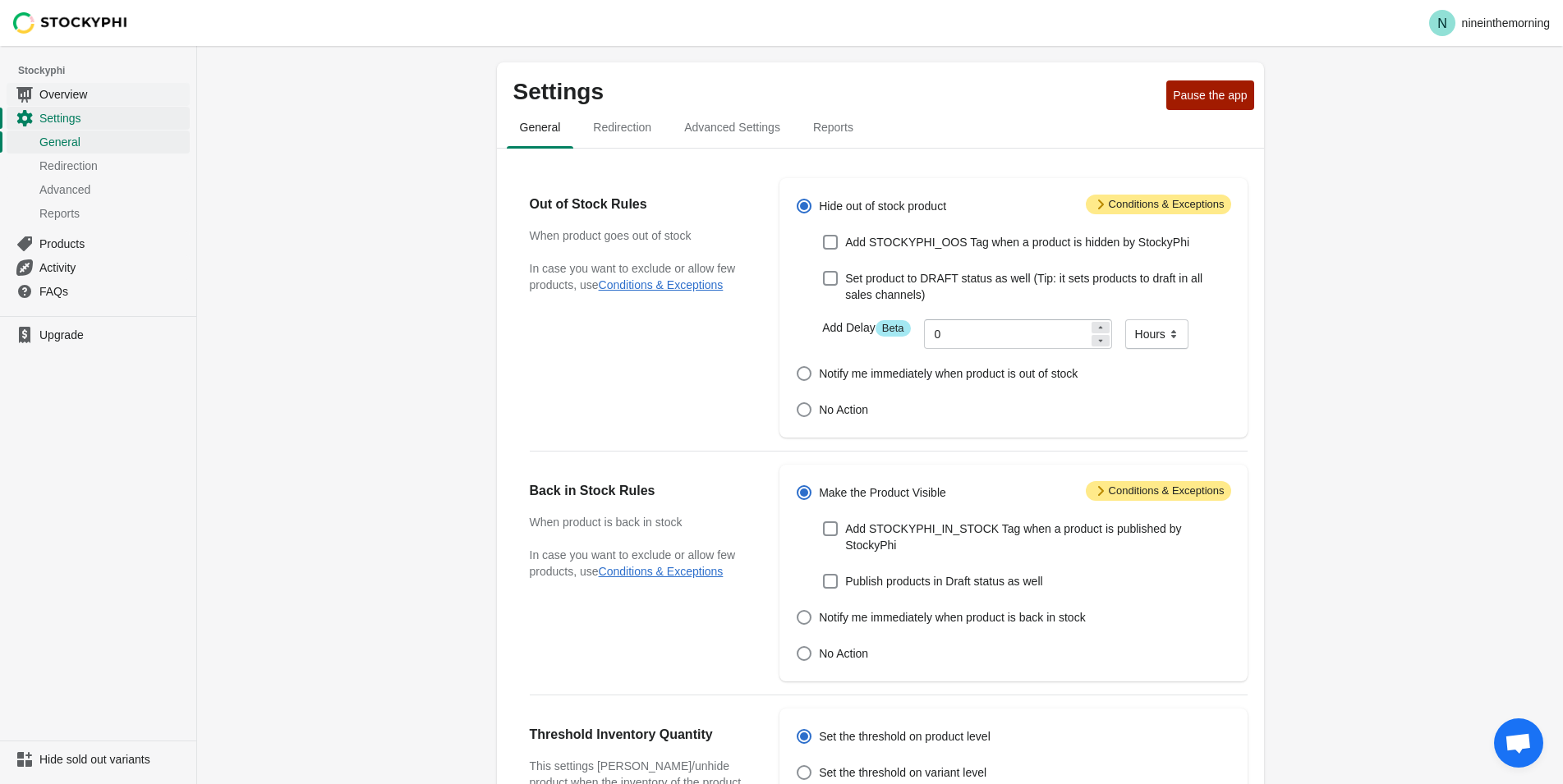
click at [61, 99] on span "Overview" at bounding box center [113, 94] width 147 height 17
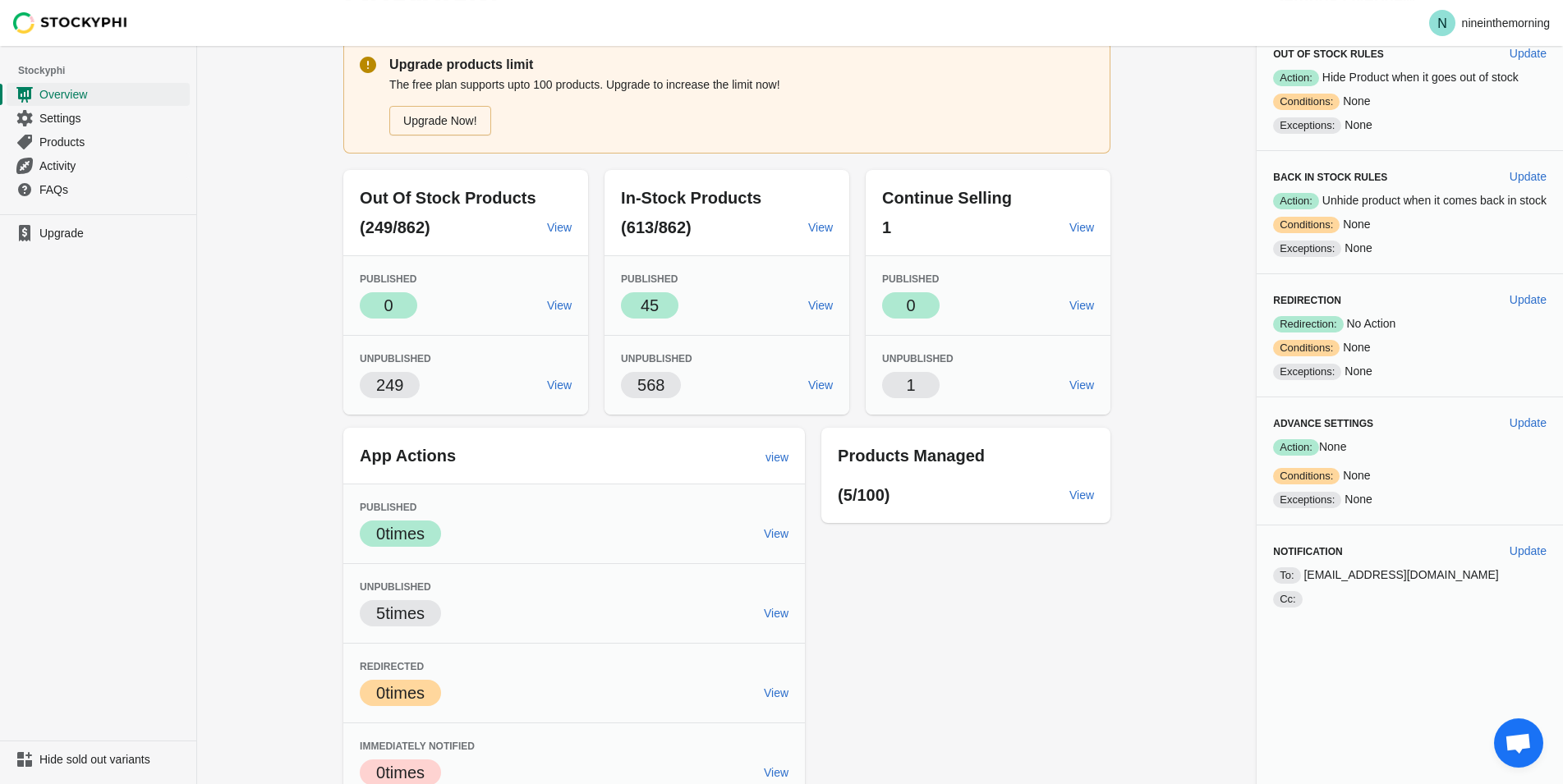
scroll to position [93, 0]
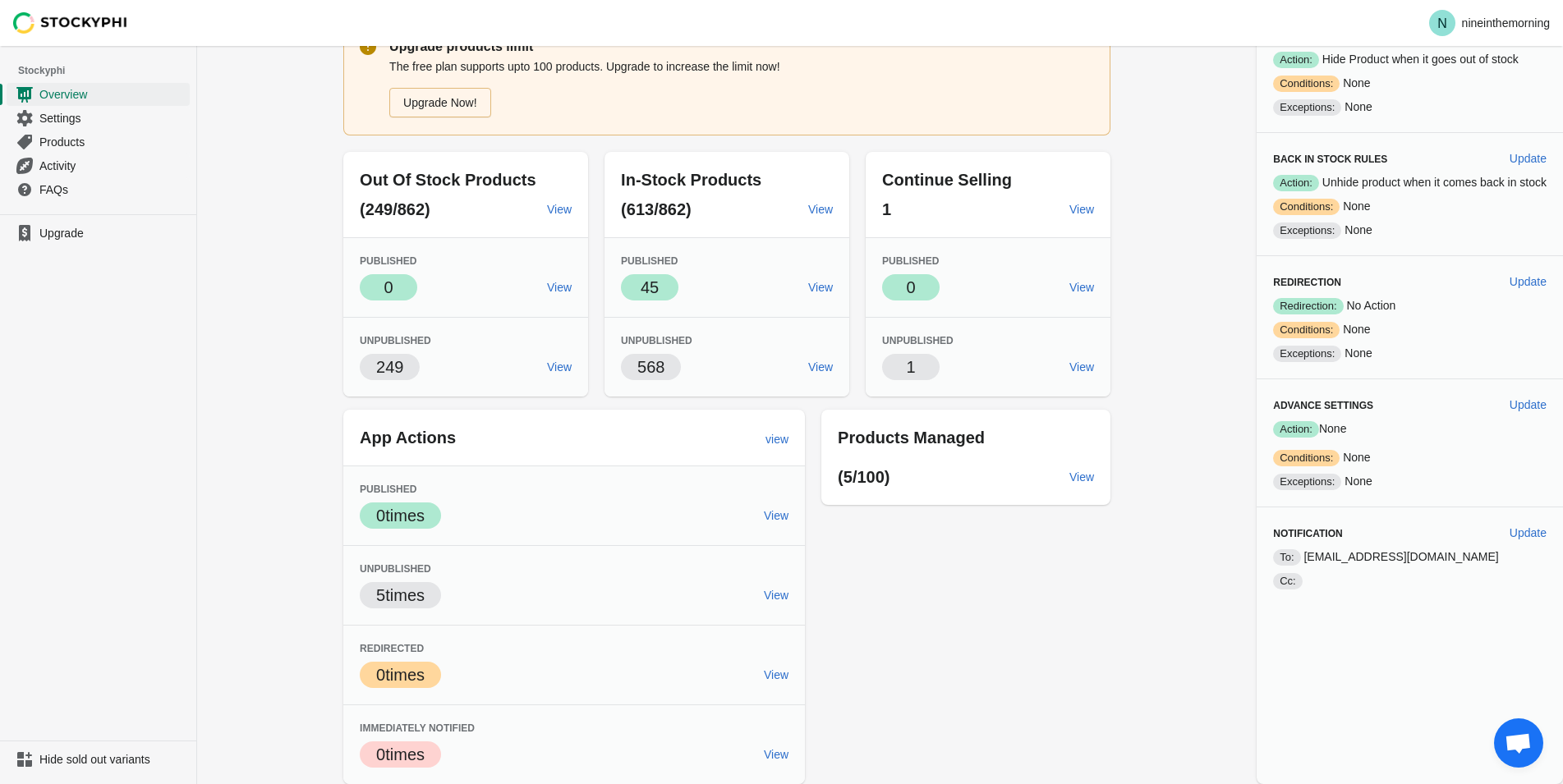
drag, startPoint x: 242, startPoint y: 269, endPoint x: 354, endPoint y: 74, distance: 224.9
click at [242, 267] on div "Overview Upgrade products limit The free plan supports upto 100 products. Upgra…" at bounding box center [880, 369] width 1366 height 831
click at [771, 595] on span "View" at bounding box center [776, 595] width 24 height 13
click at [101, 121] on span "Settings" at bounding box center [113, 119] width 147 height 17
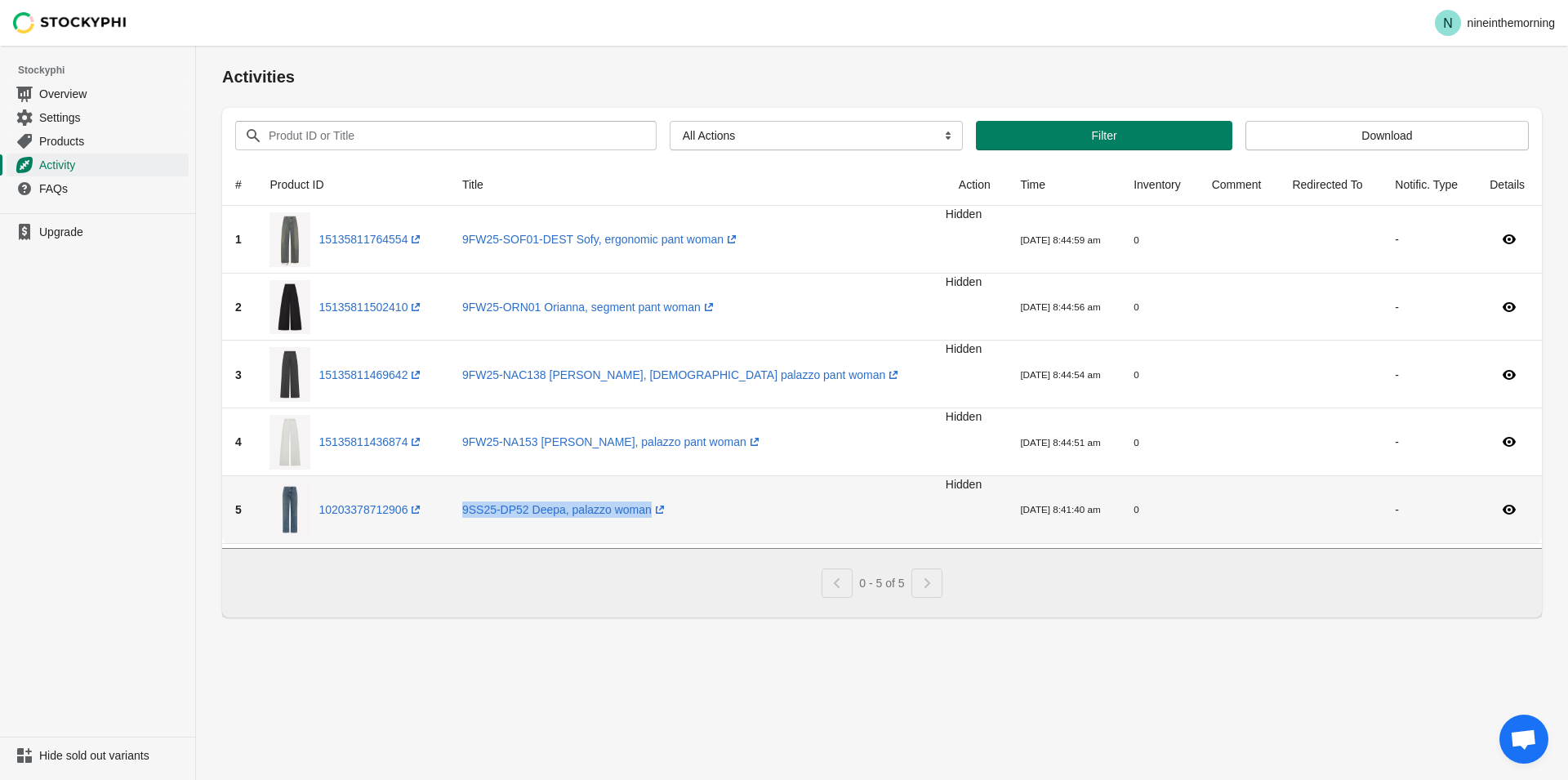
drag, startPoint x: 713, startPoint y: 516, endPoint x: 491, endPoint y: 516, distance: 222.0
click at [491, 516] on td "9SS25-DP52 Deepa, palazzo woman (opens a new window)" at bounding box center [697, 511] width 496 height 68
copy link "9SS25-DP52 Deepa, palazzo woman (opens a new window)"
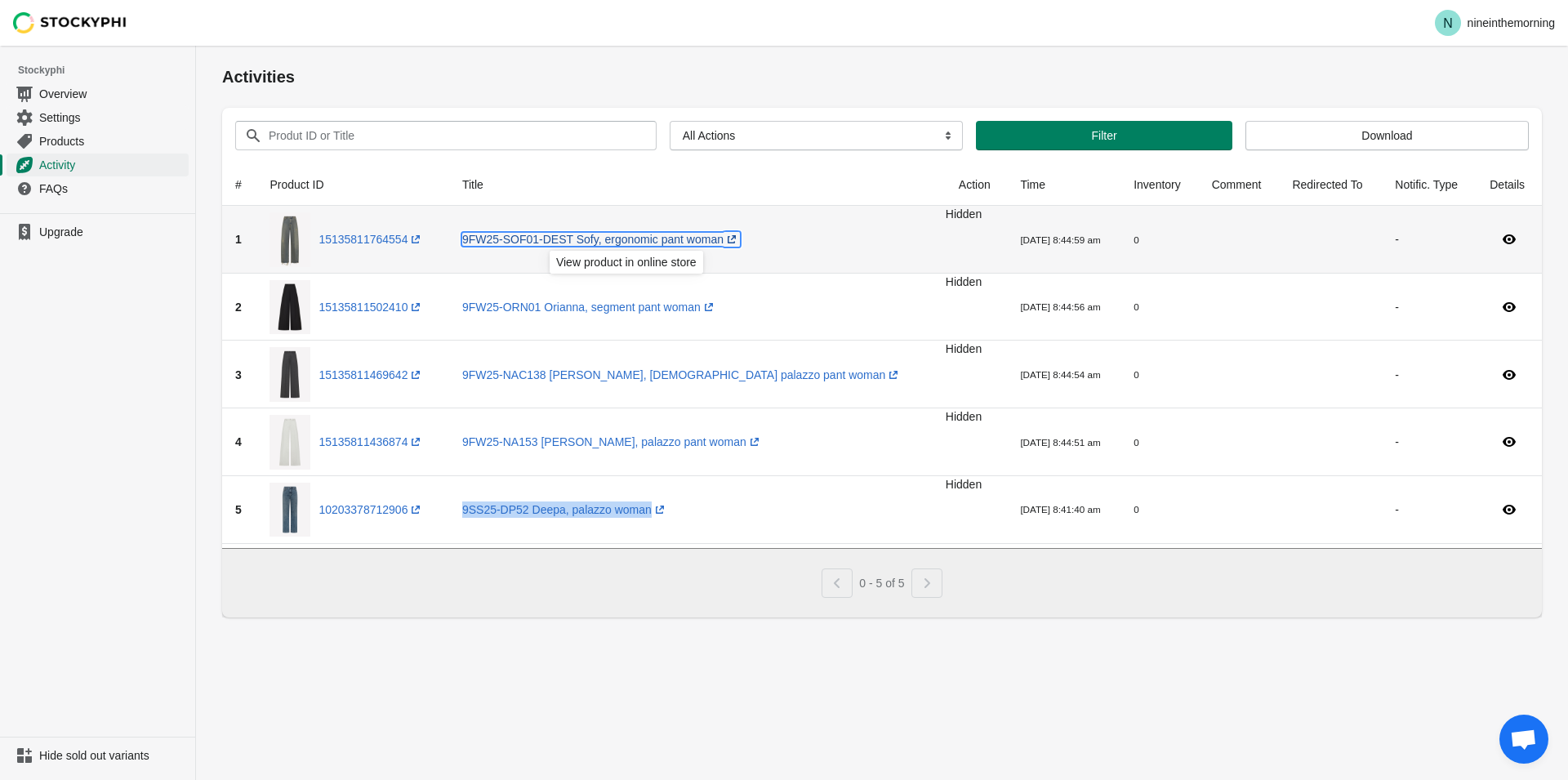
click at [699, 239] on link "9FW25-SOF01-DEST Sofy, ergonomic pant woman (opens a new window)" at bounding box center [601, 239] width 278 height 13
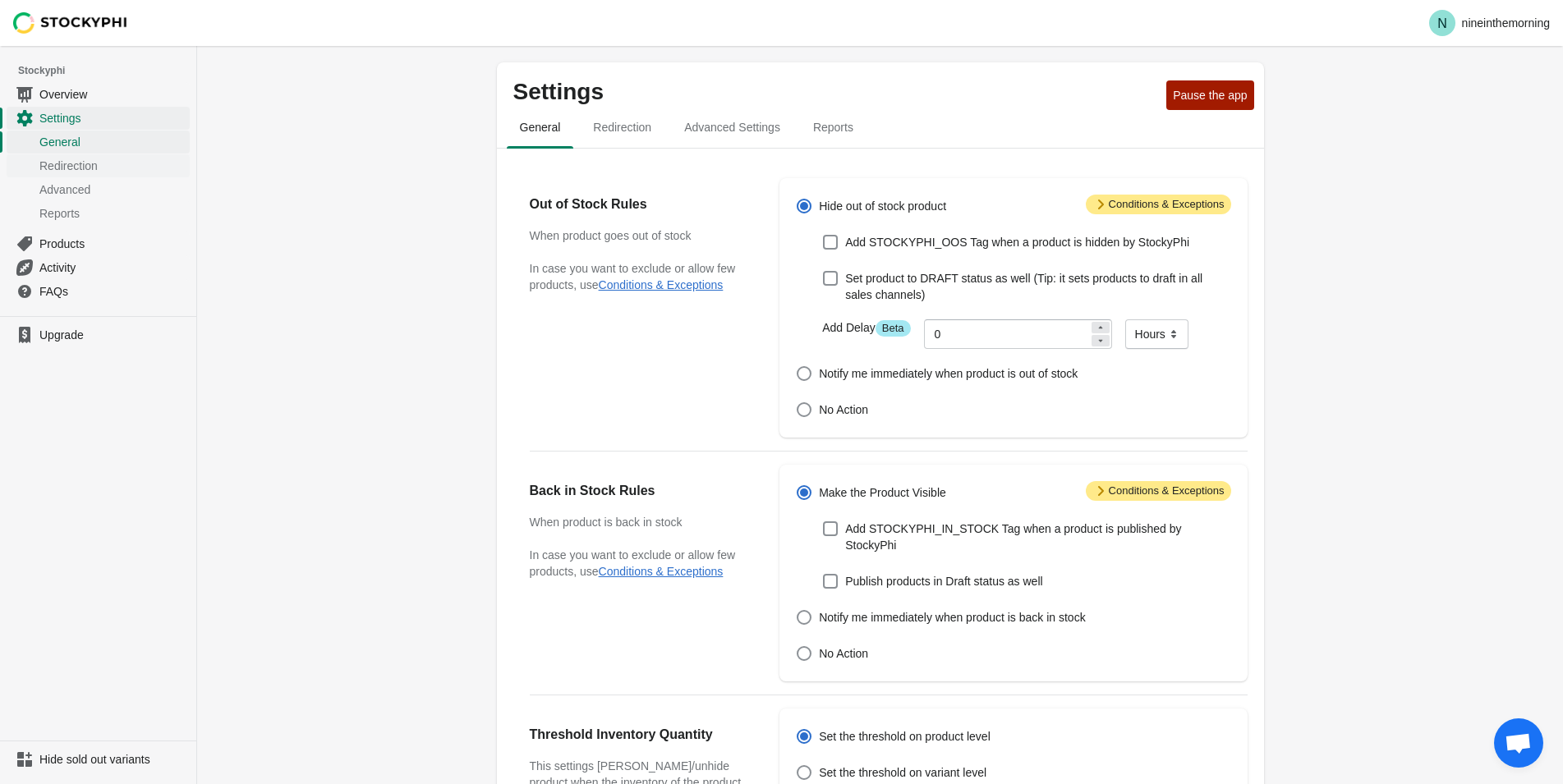
click at [66, 170] on span "Redirection" at bounding box center [113, 166] width 147 height 17
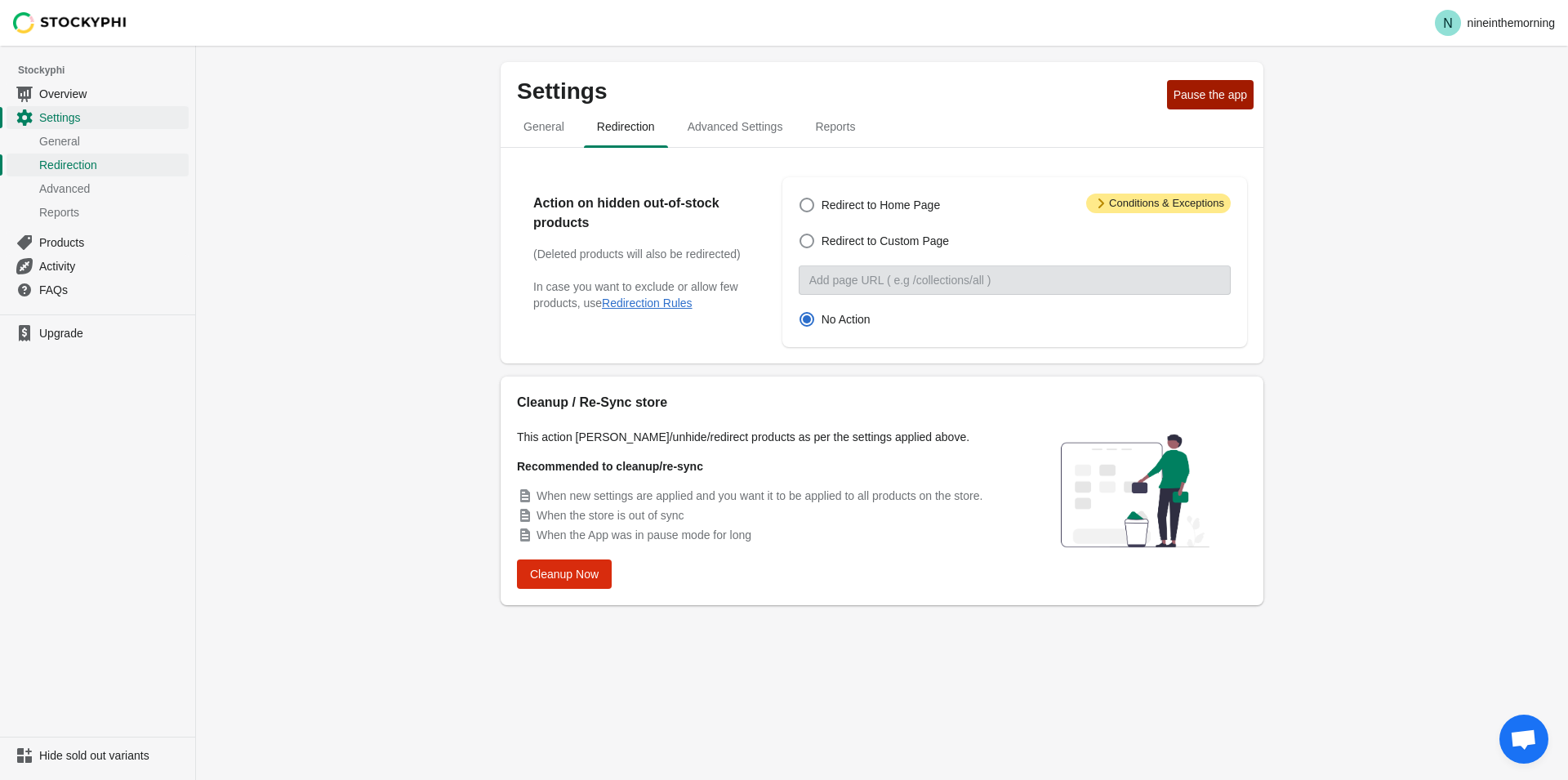
click at [67, 188] on span "Advanced" at bounding box center [112, 189] width 146 height 17
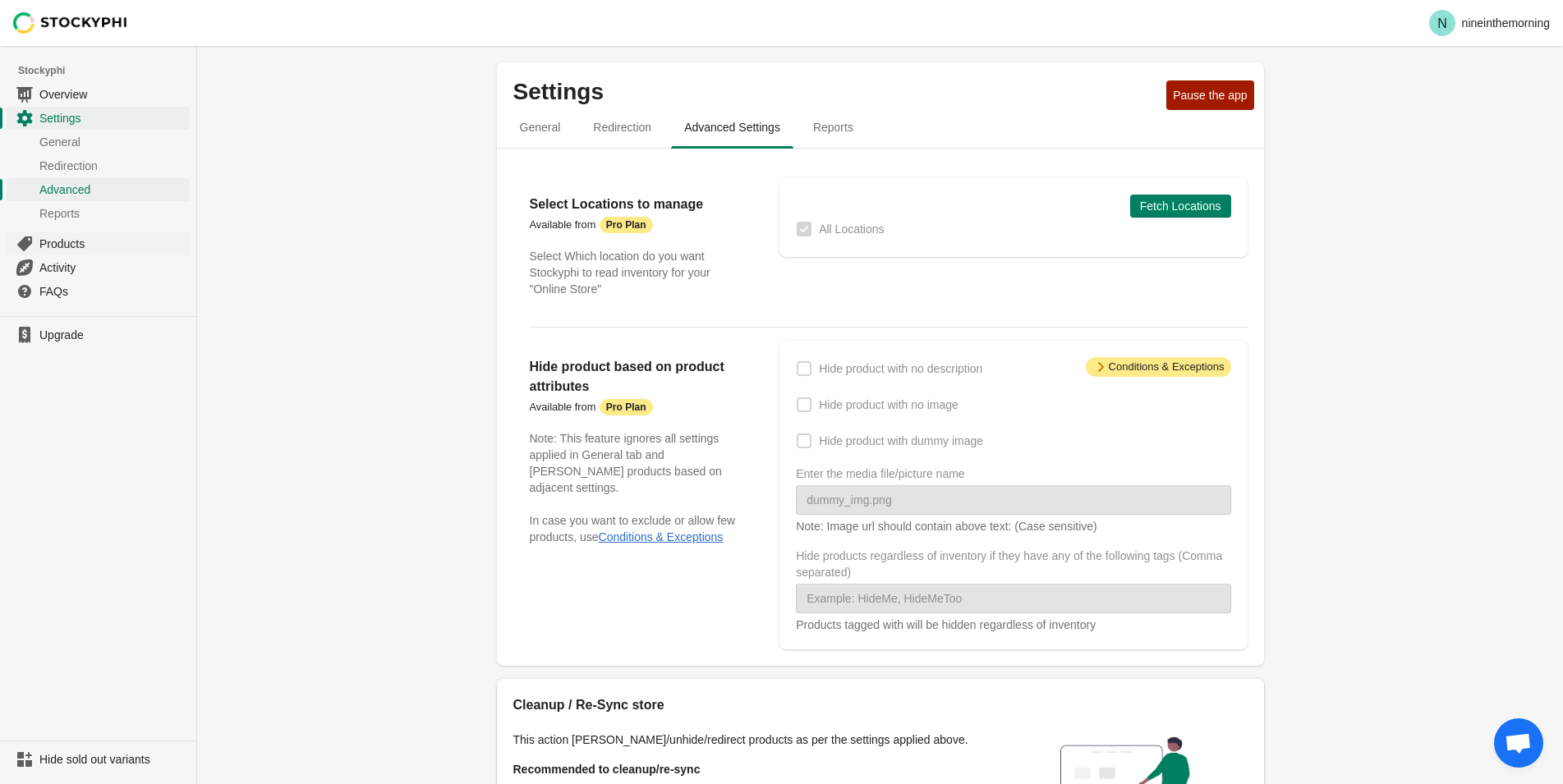
click at [66, 247] on span "Products" at bounding box center [113, 244] width 147 height 17
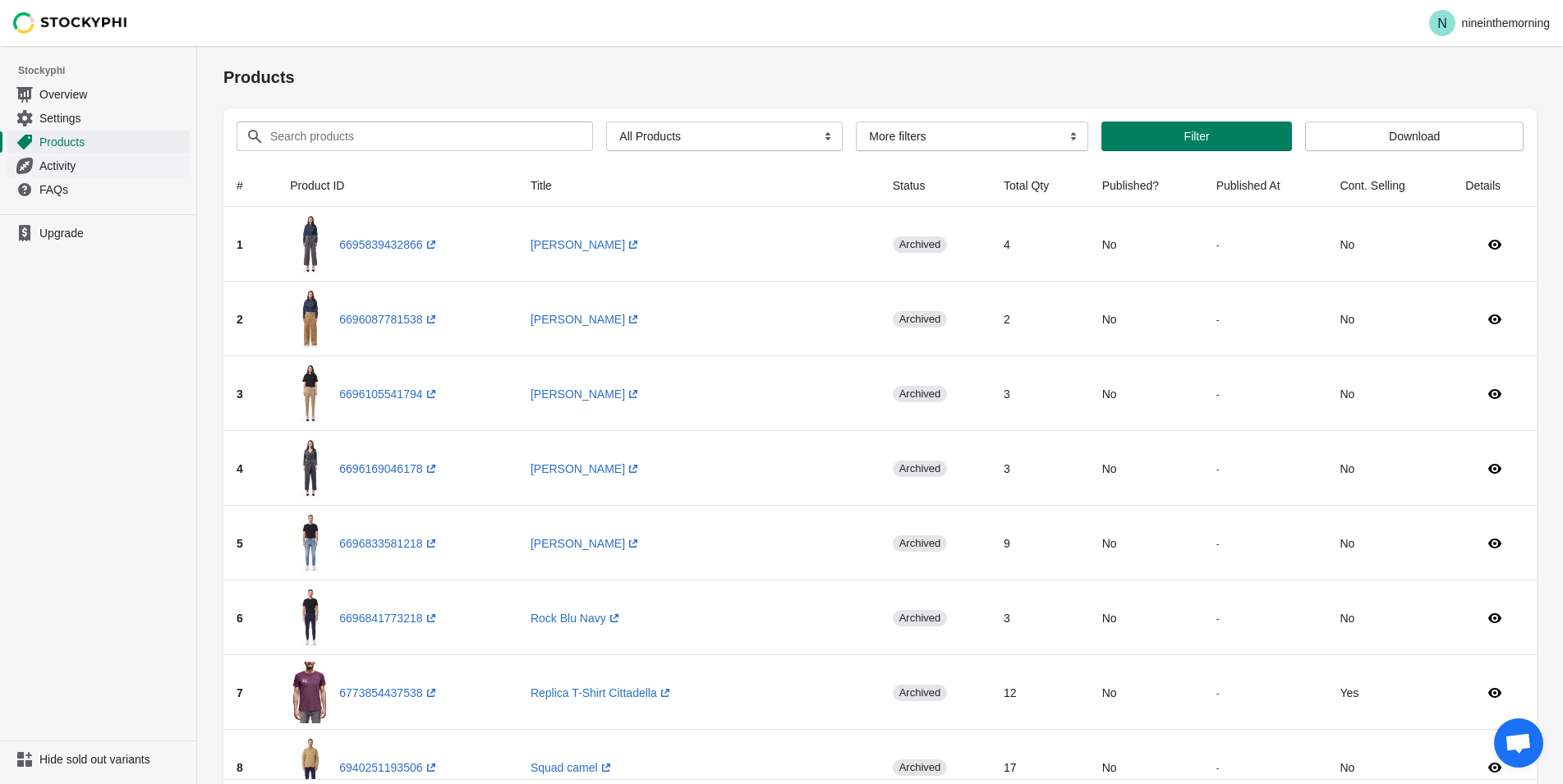
click at [70, 168] on span "Activity" at bounding box center [113, 166] width 147 height 17
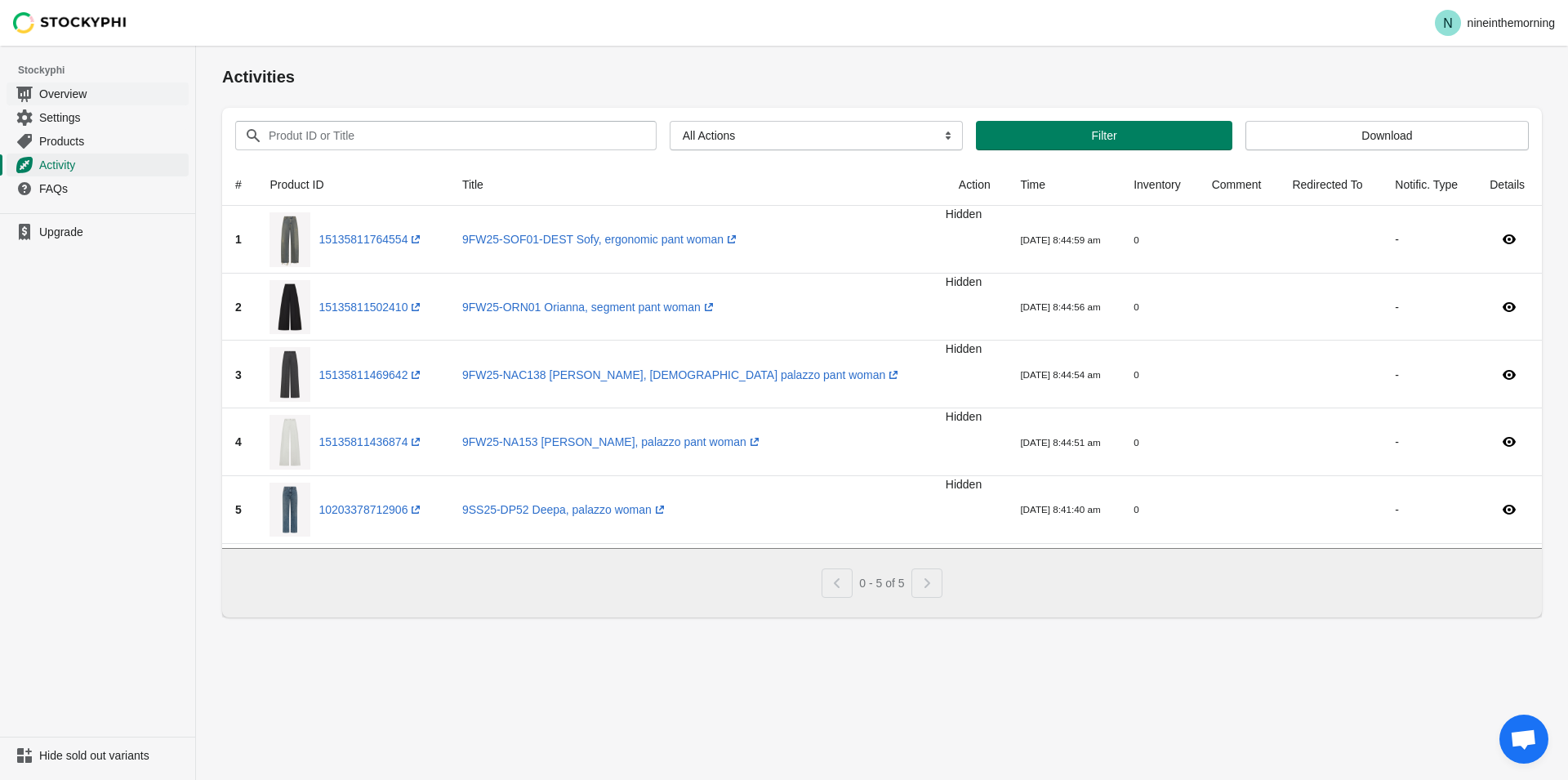
click at [51, 96] on span "Overview" at bounding box center [112, 94] width 146 height 17
